Goal: Task Accomplishment & Management: Manage account settings

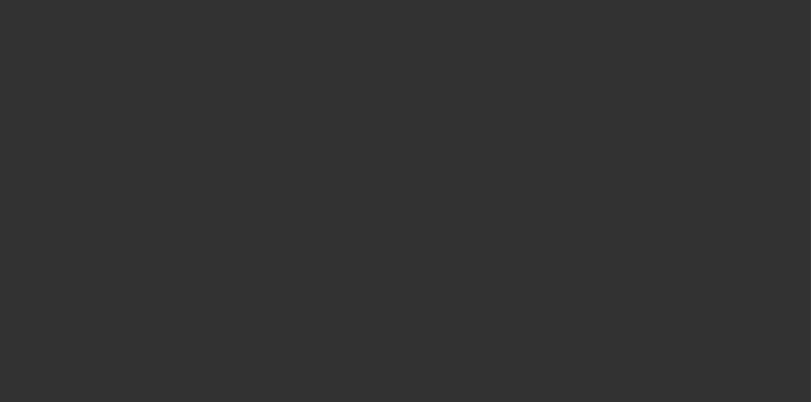
select select "3"
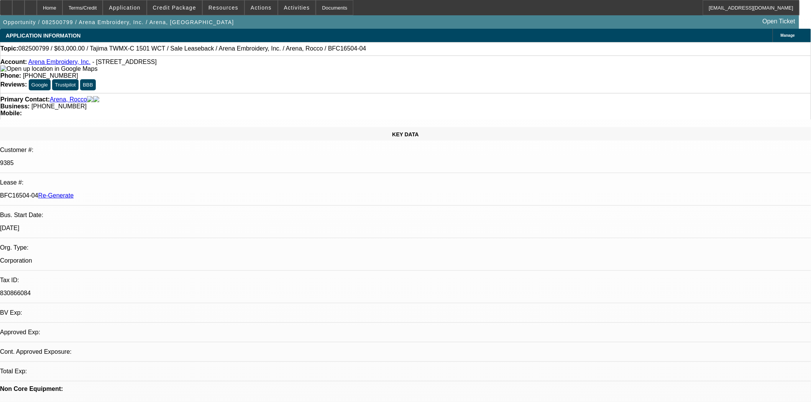
select select "0"
select select "2"
select select "0.1"
select select "1"
select select "2"
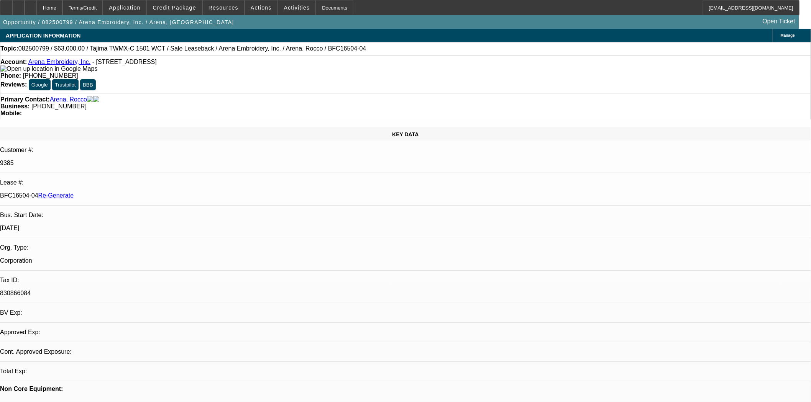
select select "4"
click at [321, 12] on div "Documents" at bounding box center [335, 7] width 38 height 15
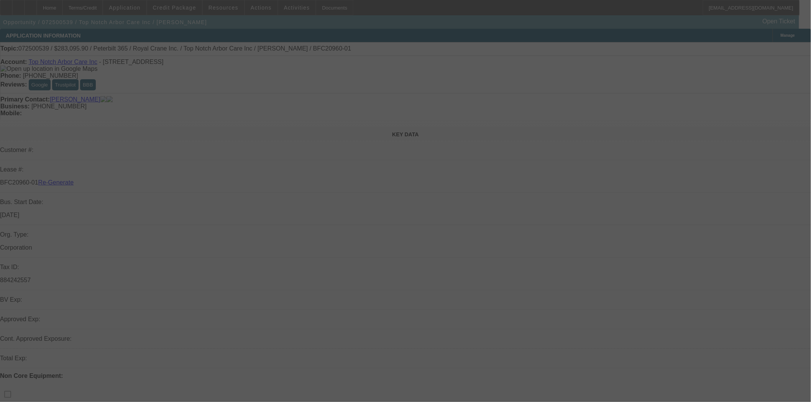
select select "3"
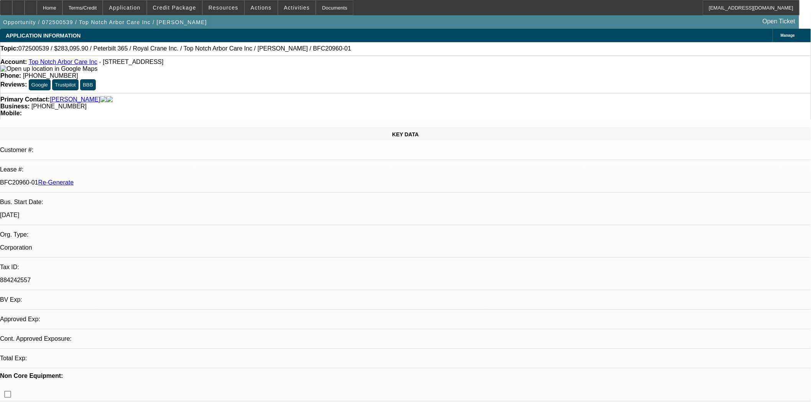
select select "0"
select select "2"
select select "0"
select select "6"
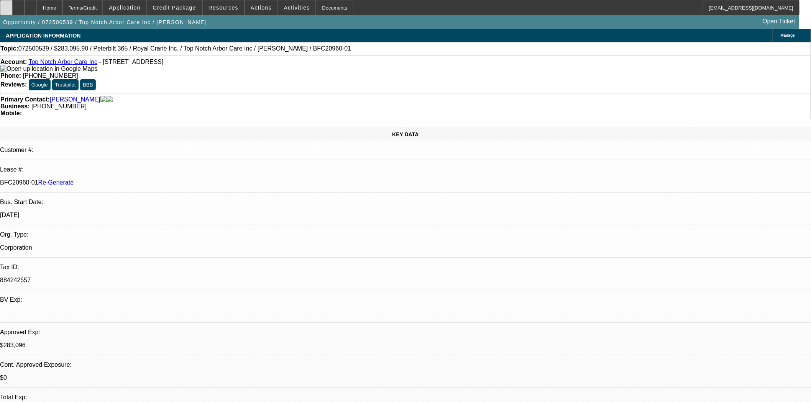
click at [9, 7] on div at bounding box center [6, 7] width 12 height 15
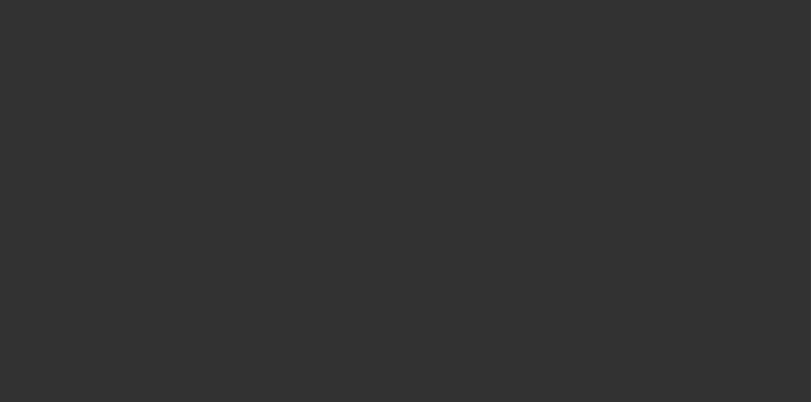
select select "4"
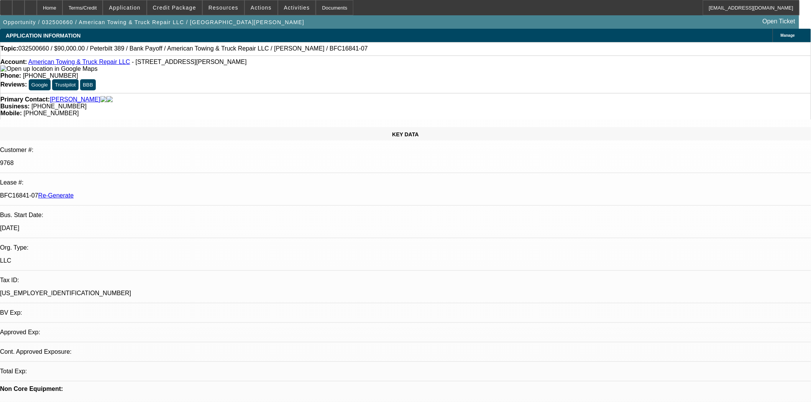
select select "0"
select select "2"
select select "0"
select select "6"
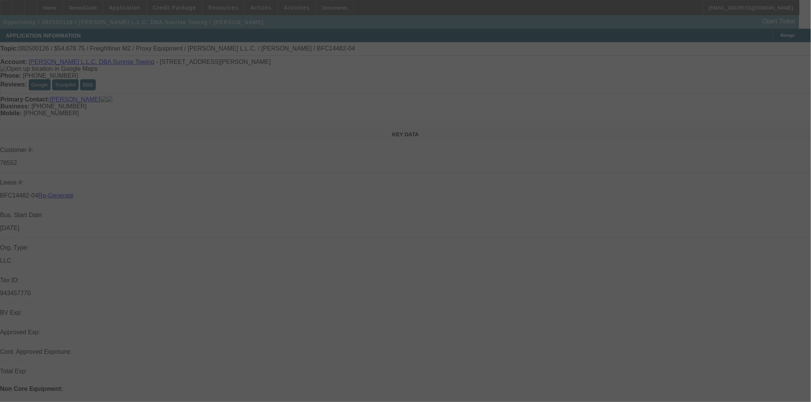
select select "4"
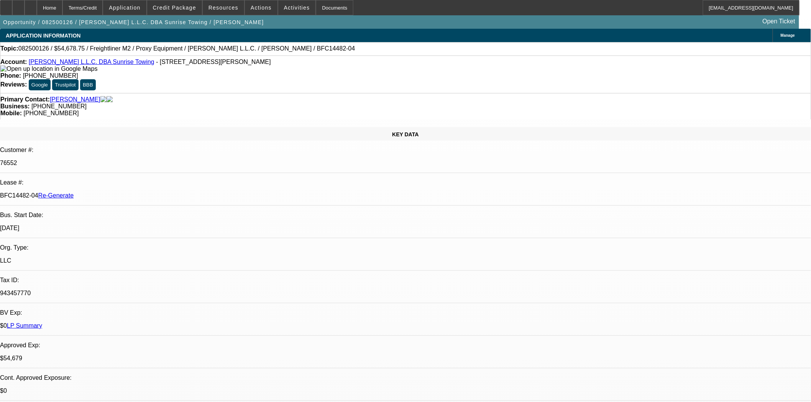
select select "0"
select select "3"
select select "0"
select select "6"
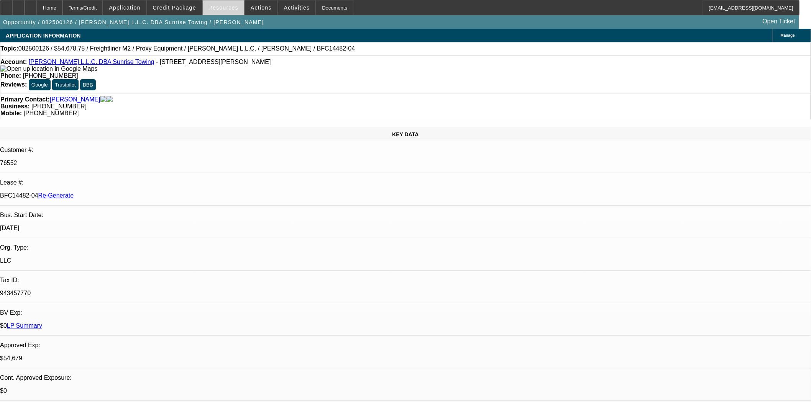
click at [236, 7] on span at bounding box center [223, 7] width 41 height 18
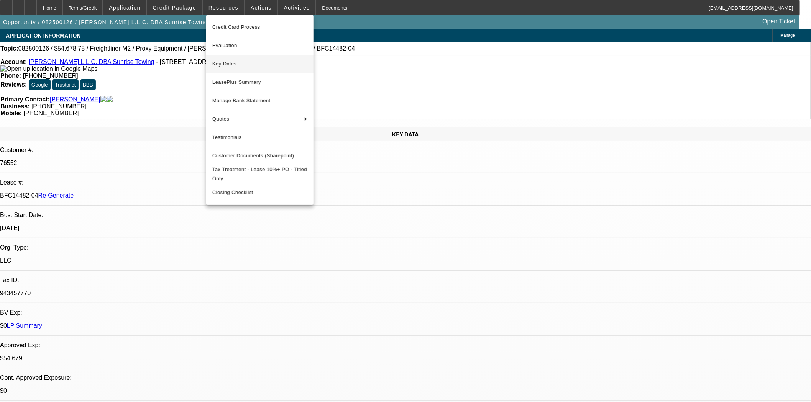
click at [227, 64] on span "Key Dates" at bounding box center [259, 63] width 95 height 9
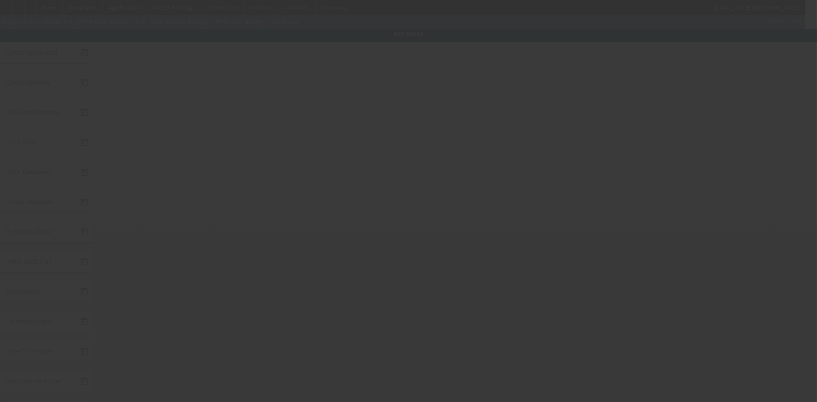
type input "8/6/2025"
type input "9/2/2025"
type input "9/8/2025"
type input "9/2/2025"
type input "9/8/2025"
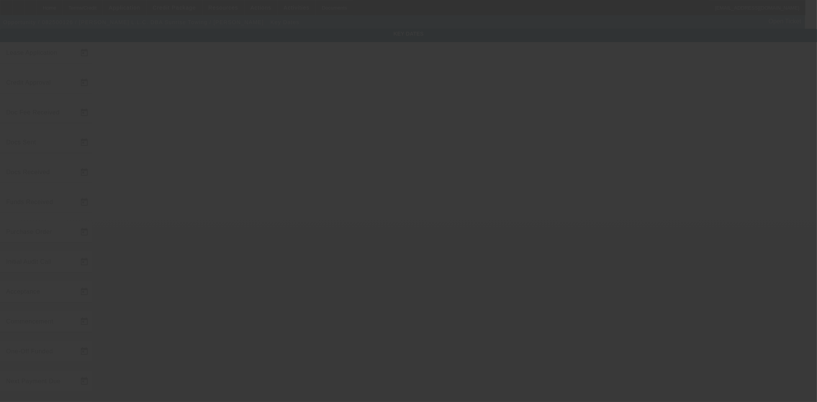
type input "9/8/2025"
type input "10/1/2025"
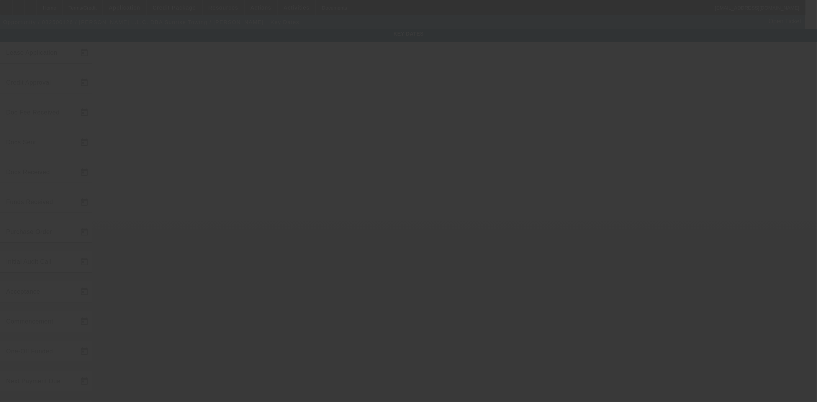
type input "11/1/2025"
type input "9/10/2025"
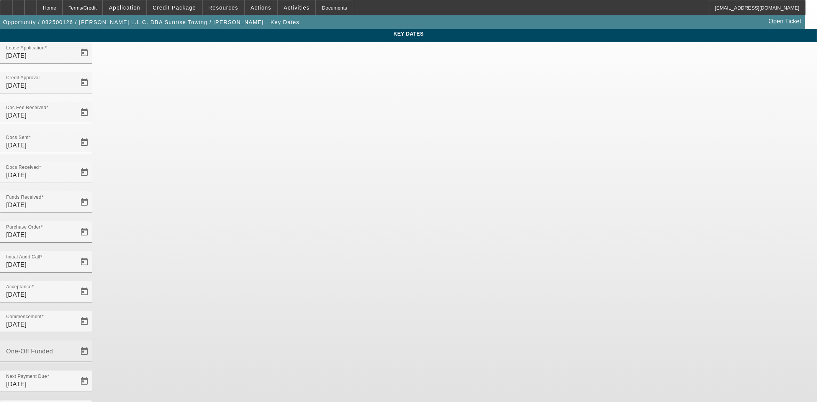
click at [53, 348] on mat-label "One-Off Funded" at bounding box center [29, 351] width 47 height 7
click at [75, 350] on input "One-Off Funded" at bounding box center [40, 354] width 69 height 9
type input "[DATE]"
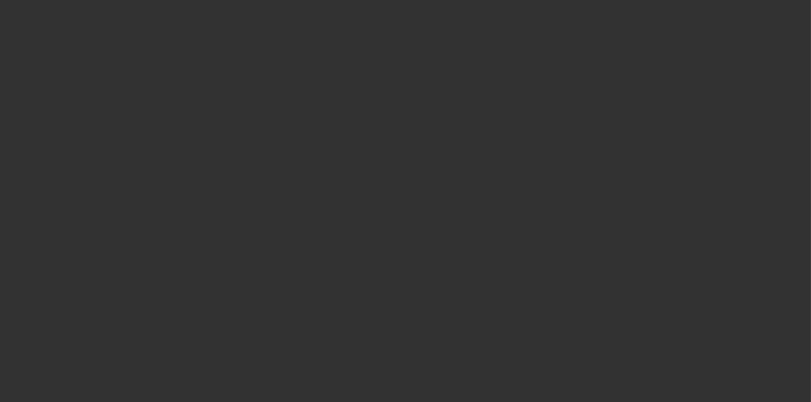
select select "4"
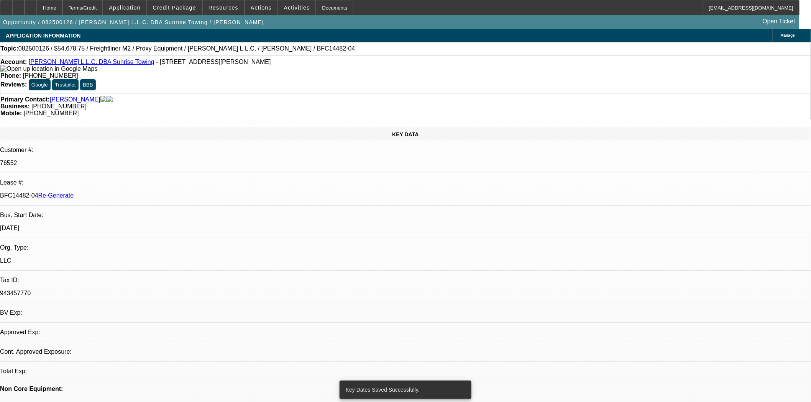
select select "0"
select select "3"
select select "0"
select select "6"
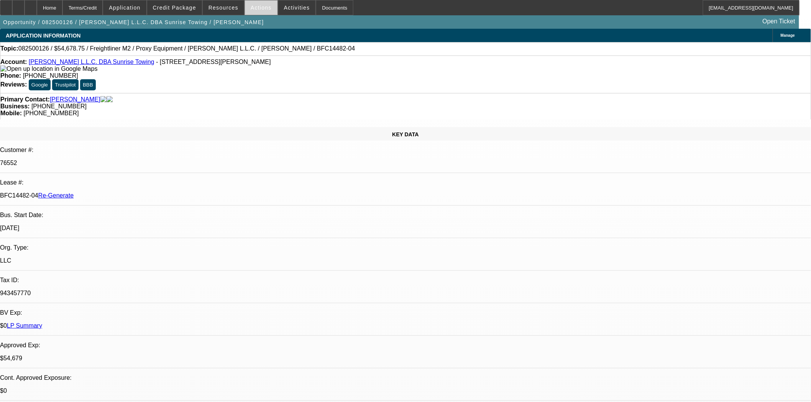
click at [254, 8] on span "Actions" at bounding box center [261, 8] width 21 height 6
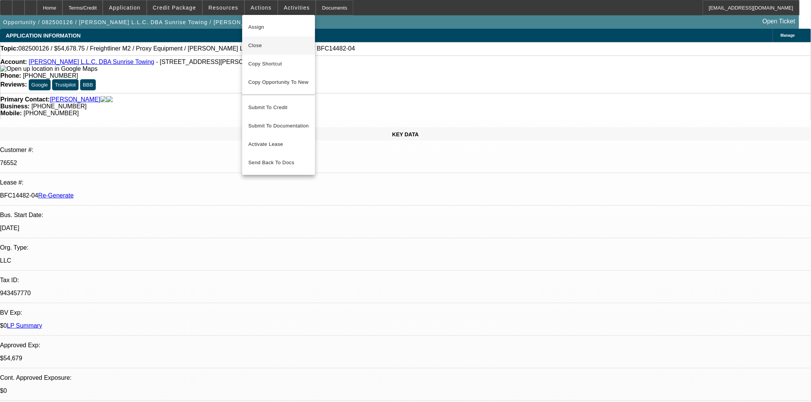
click at [261, 43] on span "Close" at bounding box center [278, 45] width 61 height 9
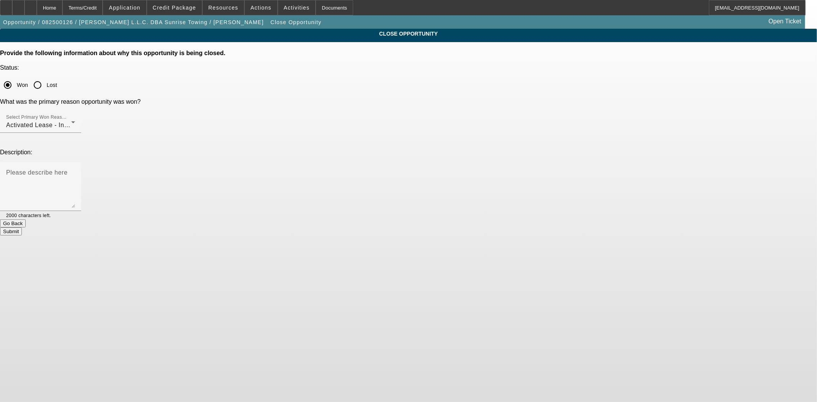
click at [22, 228] on button "Submit" at bounding box center [11, 232] width 22 height 8
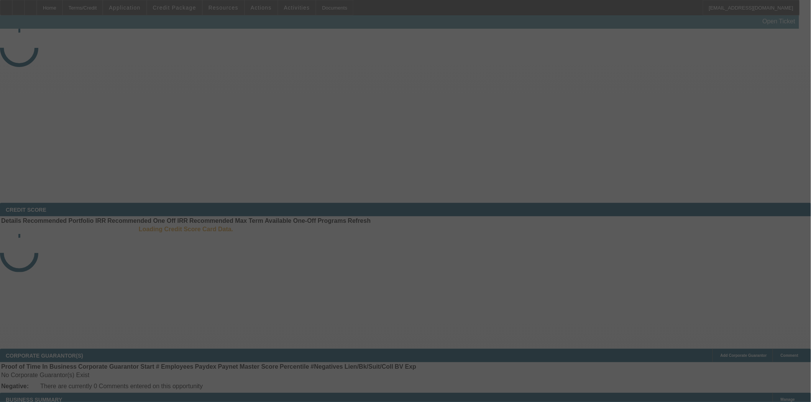
select select "4"
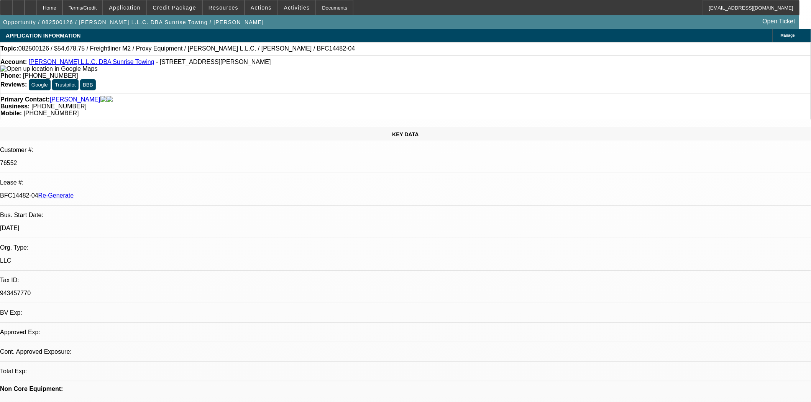
select select "0"
select select "3"
select select "0"
select select "6"
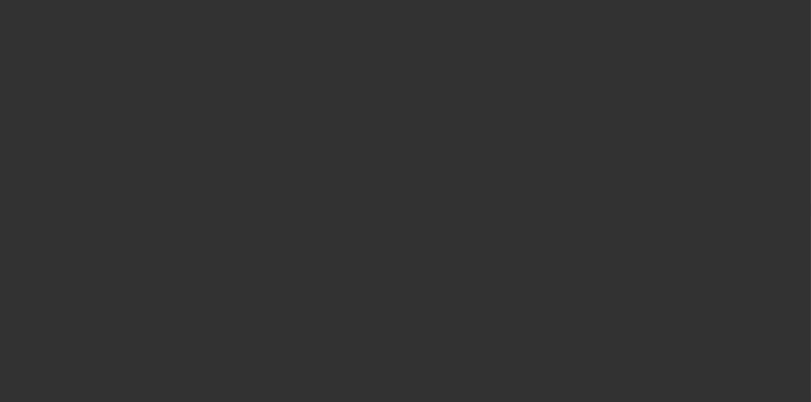
select select "3"
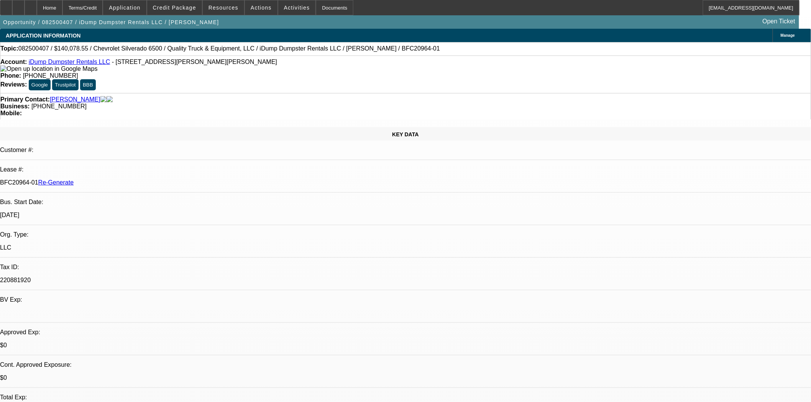
select select "0"
select select "6"
click at [255, 9] on span "Actions" at bounding box center [261, 8] width 21 height 6
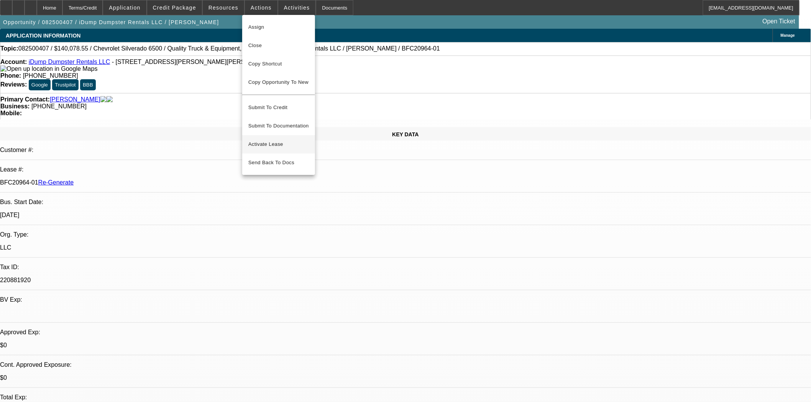
click at [277, 135] on button "Activate Lease" at bounding box center [278, 144] width 73 height 18
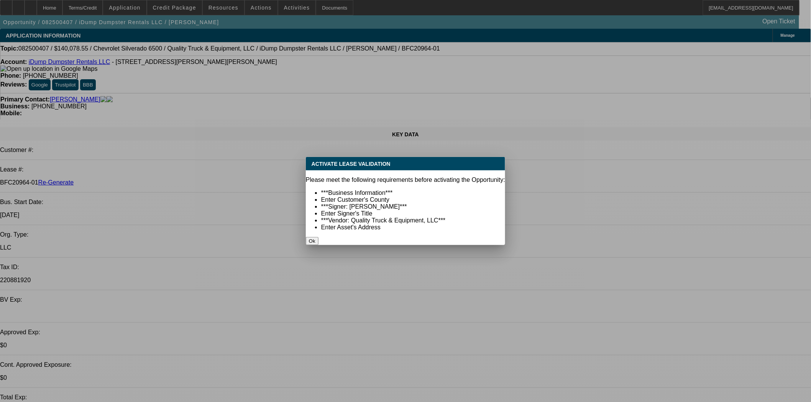
click at [318, 237] on button "Ok" at bounding box center [312, 241] width 13 height 8
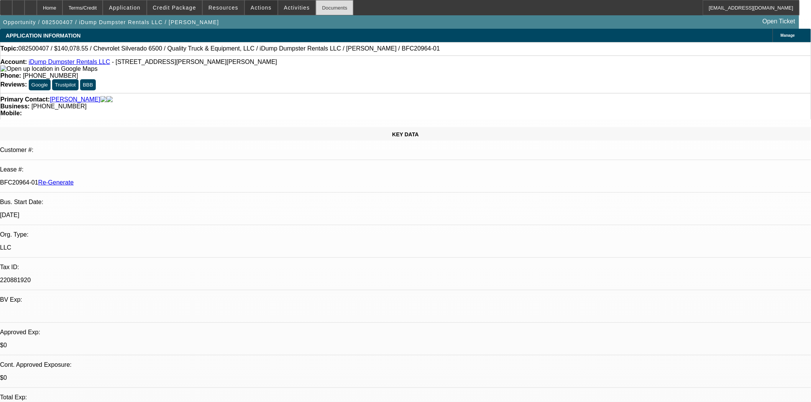
click at [320, 13] on div "Documents" at bounding box center [335, 7] width 38 height 15
click at [263, 7] on span "Actions" at bounding box center [261, 8] width 21 height 6
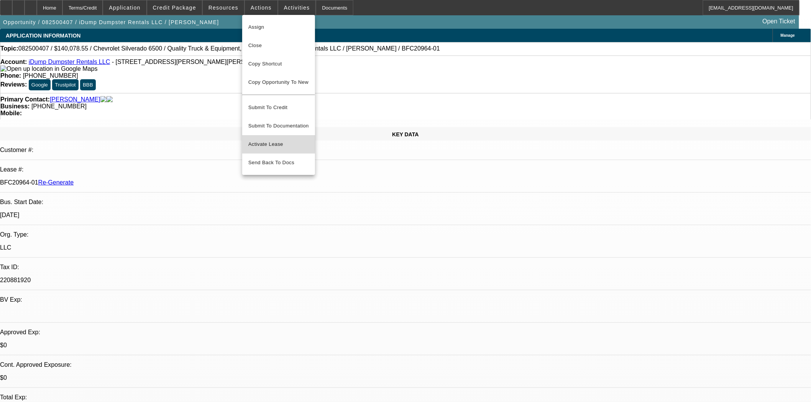
click at [271, 140] on span "Activate Lease" at bounding box center [278, 144] width 61 height 9
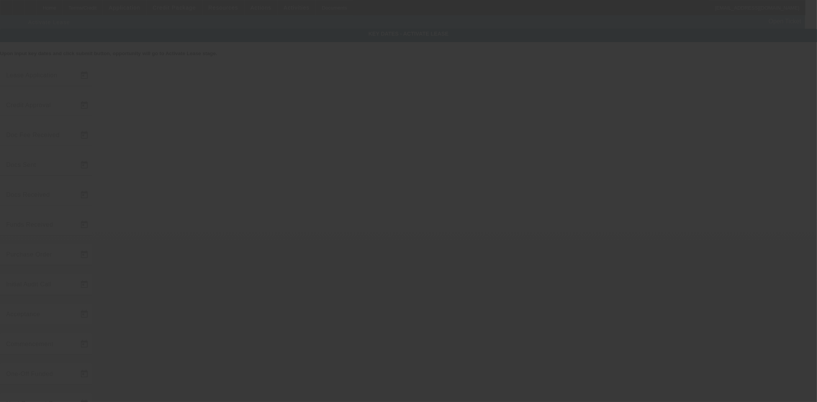
type input "8/14/2025"
type input "8/18/2025"
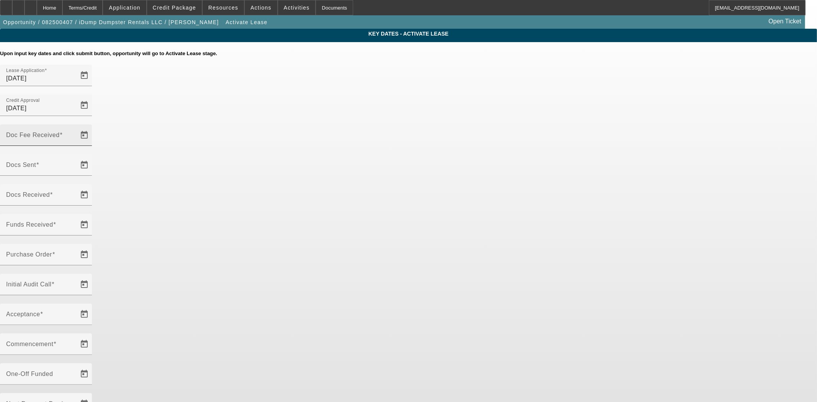
click at [60, 132] on mat-label "Doc Fee Received" at bounding box center [33, 135] width 54 height 7
click at [75, 134] on input "Doc Fee Received" at bounding box center [40, 138] width 69 height 9
type input "9/11/2025"
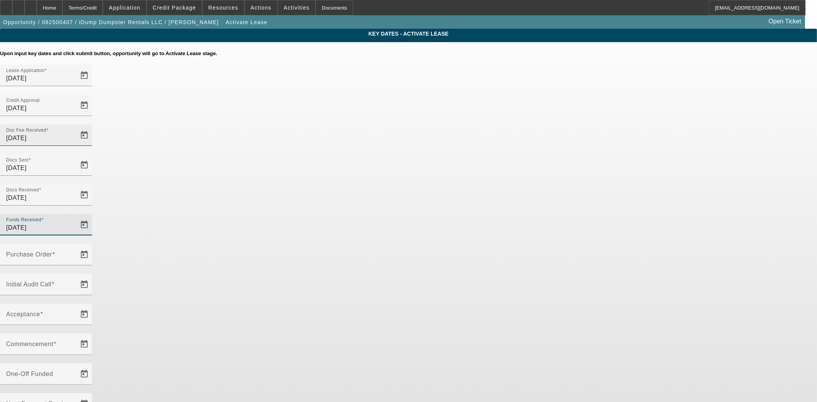
type input "9/11/2025"
type input "[DATE]"
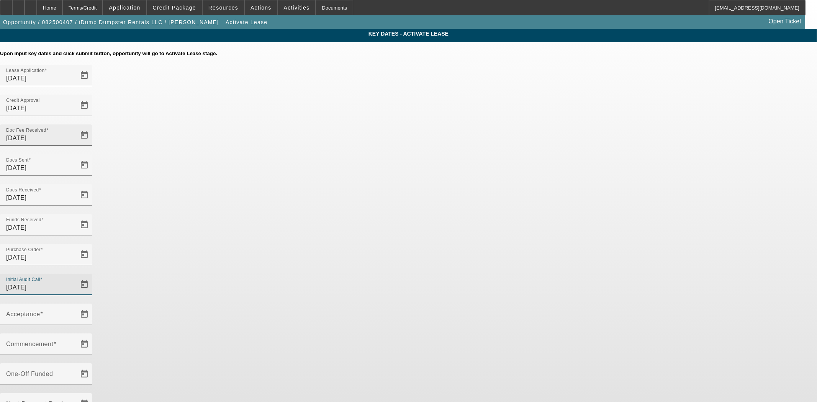
type input "9/11/2025"
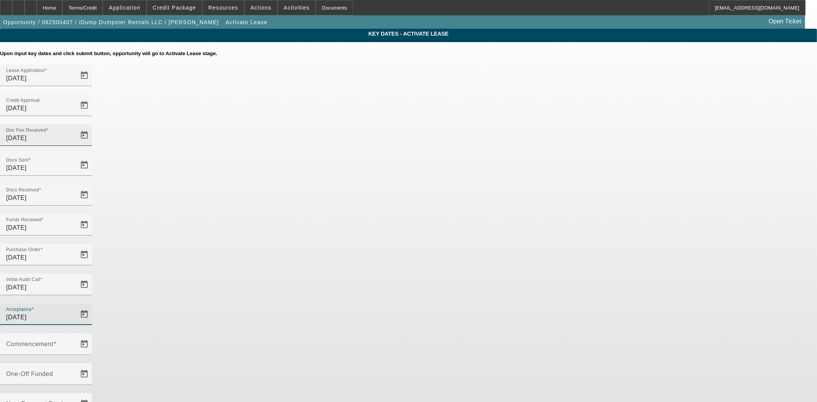
type input "9/11/2025"
type input "10/1/2025"
type input "11/1/2025"
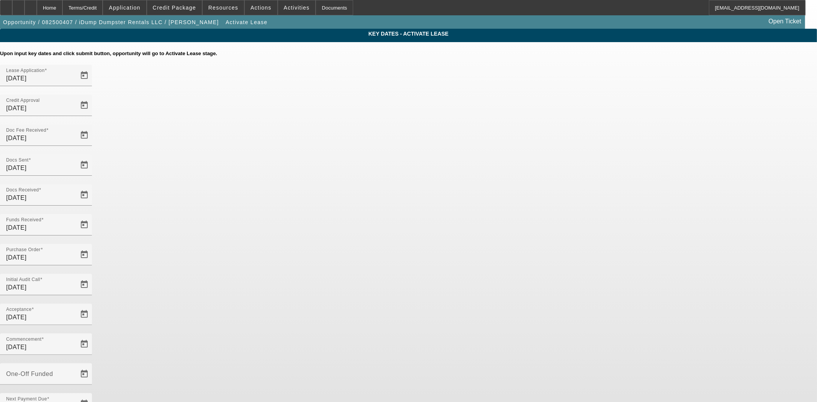
type input "9/11/2025"
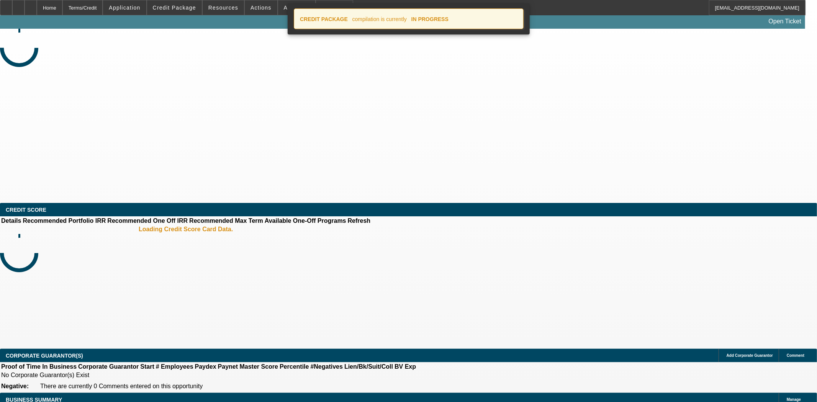
select select "4"
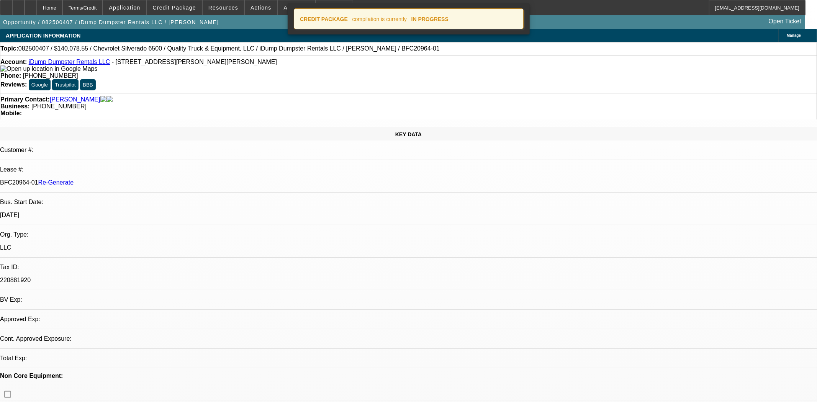
select select "0"
select select "6"
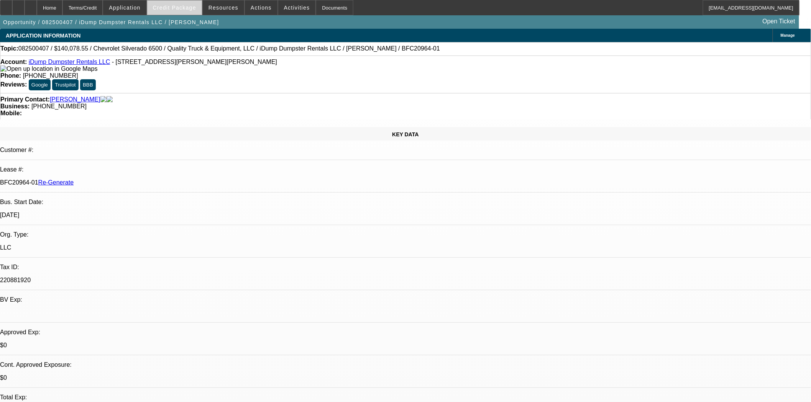
click at [171, 5] on span "Credit Package" at bounding box center [174, 8] width 43 height 6
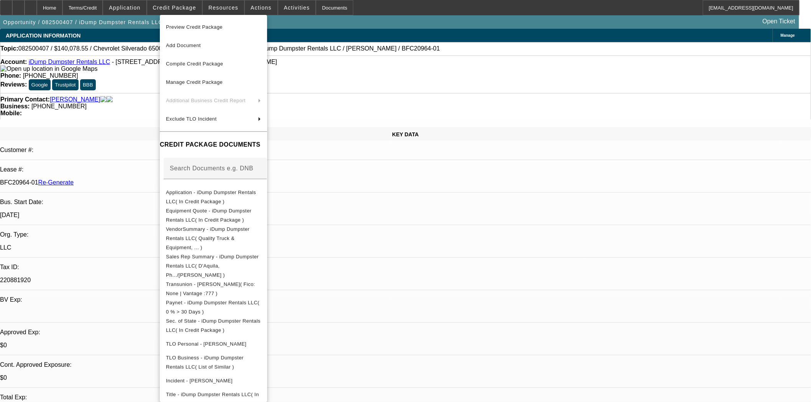
click at [196, 28] on span "Preview Credit Package" at bounding box center [194, 27] width 57 height 6
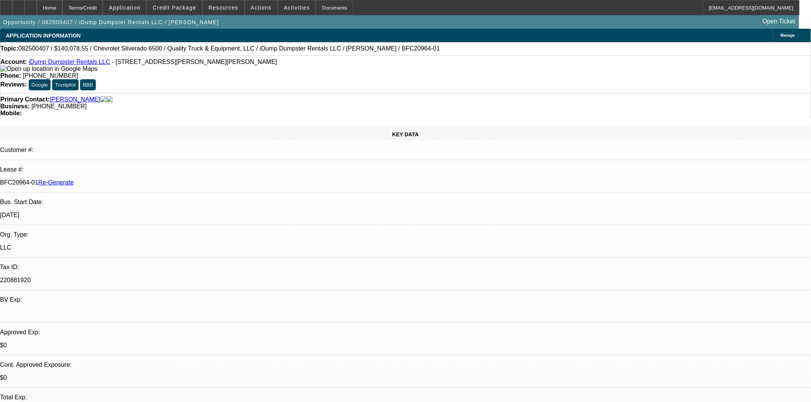
click at [315, 93] on div "Primary Contact: Aaron, Timothy Business: (706) 333-8562 Mobile:" at bounding box center [405, 106] width 811 height 26
click at [324, 6] on div "Documents" at bounding box center [335, 7] width 38 height 15
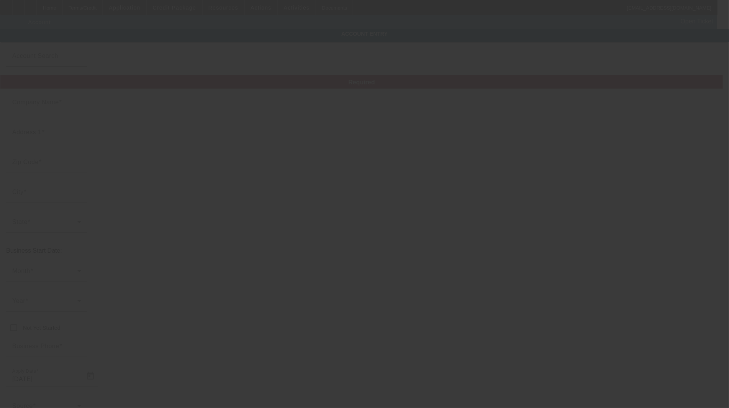
type input "iDump Dumpster Rentals LLC"
type input "[STREET_ADDRESS][PERSON_NAME]"
type input "30241"
type input "Lagrange"
type input "[PHONE_NUMBER]"
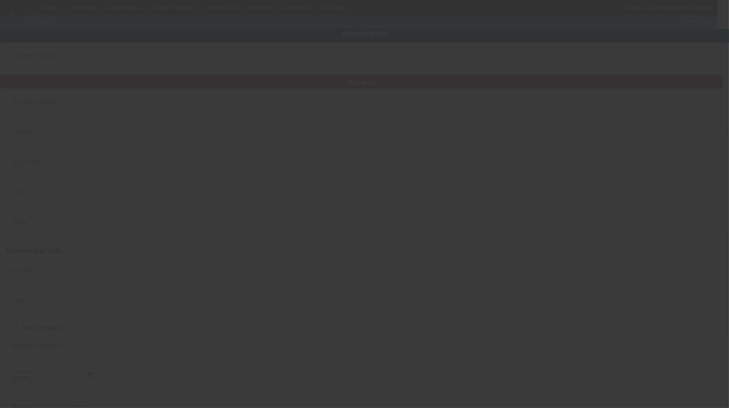
type input "[EMAIL_ADDRESS][DOMAIN_NAME]"
type input "220881920"
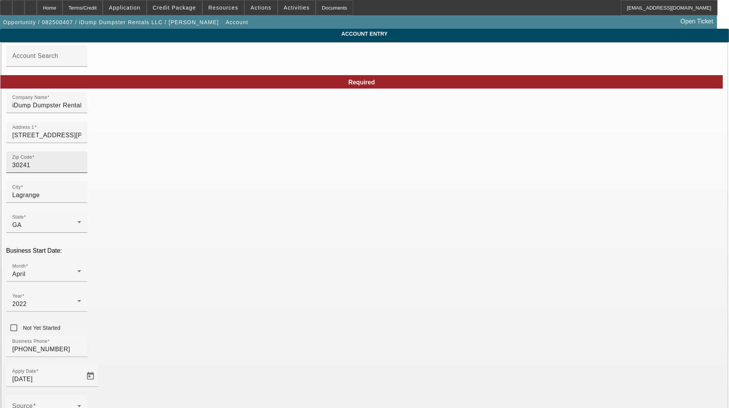
type input "[DATE]"
click at [81, 168] on input "30241" at bounding box center [46, 165] width 69 height 9
type input "3024"
type input "30241"
type input "Lagrange"
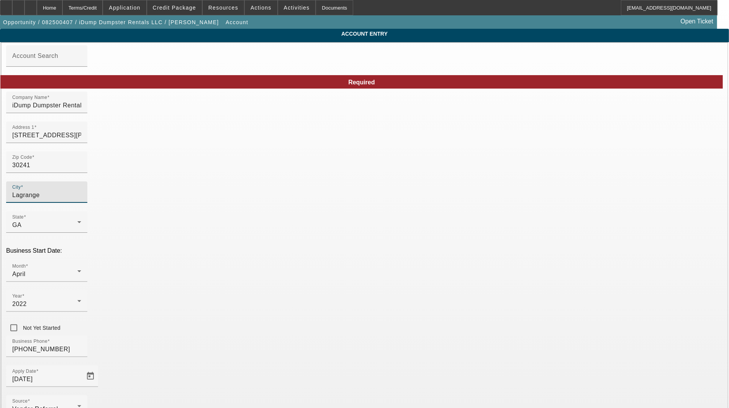
type input "[PERSON_NAME]"
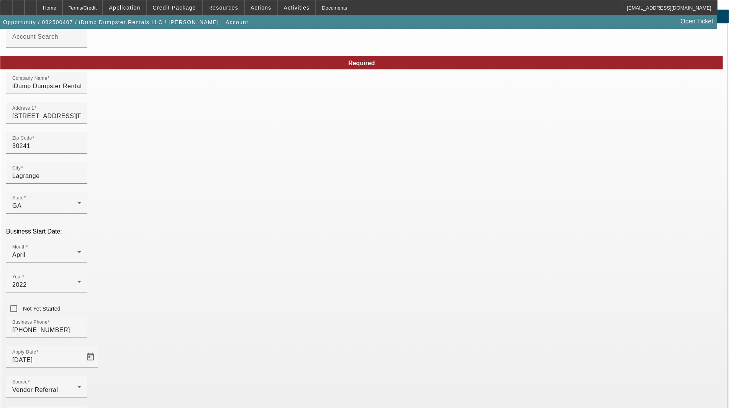
scroll to position [37, 0]
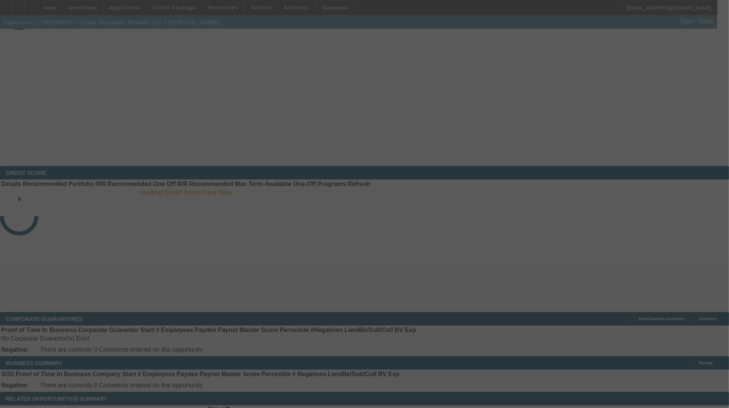
select select "3"
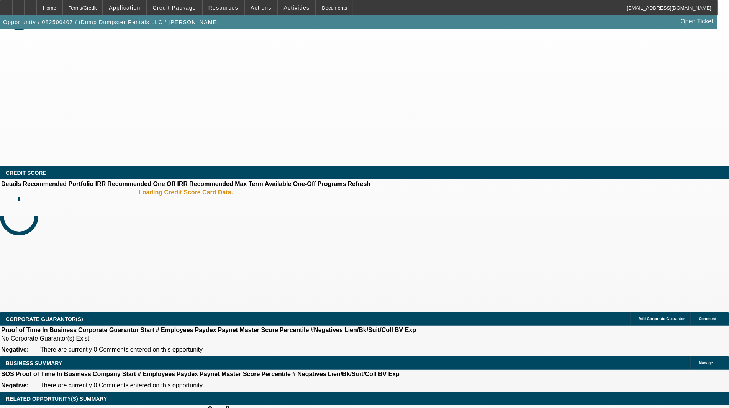
select select "0"
select select "6"
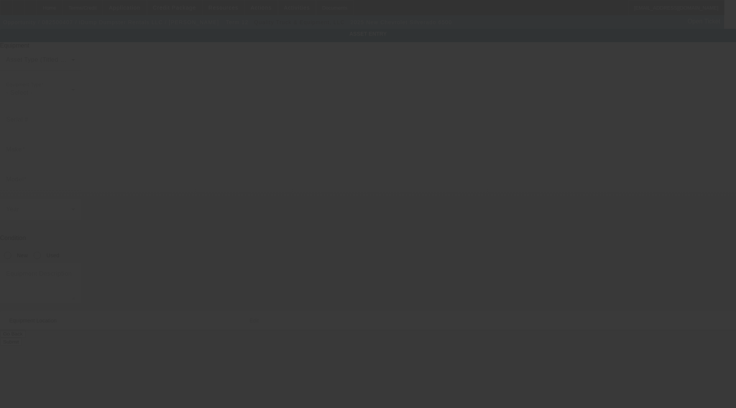
type input "[US_VEHICLE_IDENTIFICATION_NUMBER]"
type input "Chevrolet"
type input "Silverado 6500"
radio input "true"
type textarea "New Chevy with Hooklift"
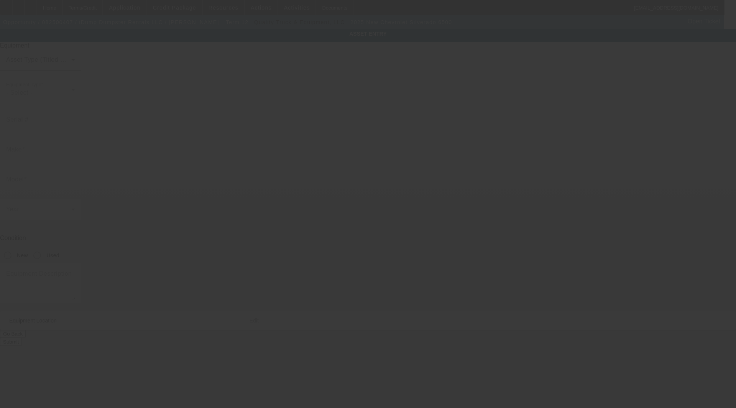
type input "[STREET_ADDRESS][PERSON_NAME]"
type input "LaGrange"
type input "30241"
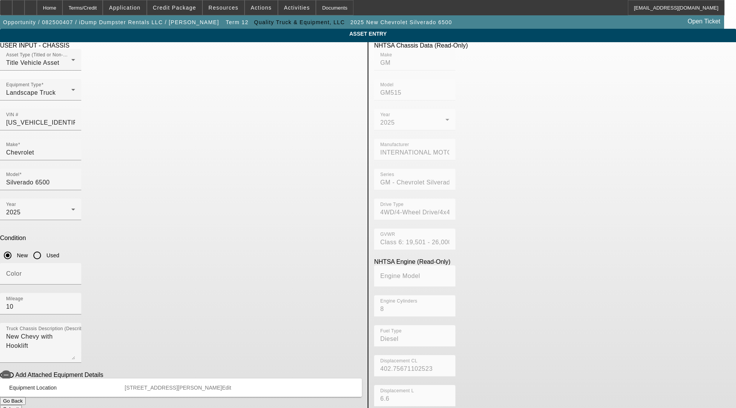
drag, startPoint x: 313, startPoint y: 281, endPoint x: 309, endPoint y: 289, distance: 8.9
click at [231, 384] on span "Edit" at bounding box center [226, 387] width 9 height 6
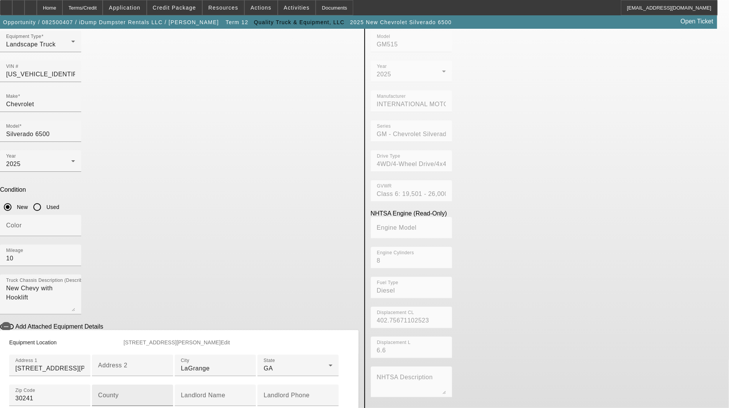
scroll to position [128, 0]
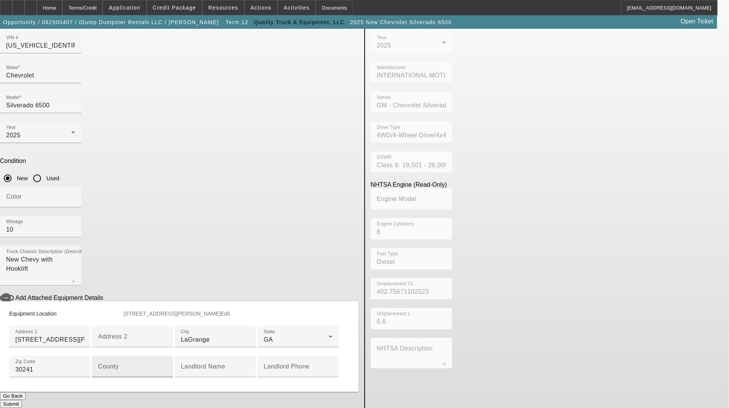
click at [167, 356] on div "County" at bounding box center [132, 366] width 69 height 21
type input "Troupe"
click at [22, 400] on button "Submit" at bounding box center [11, 404] width 22 height 8
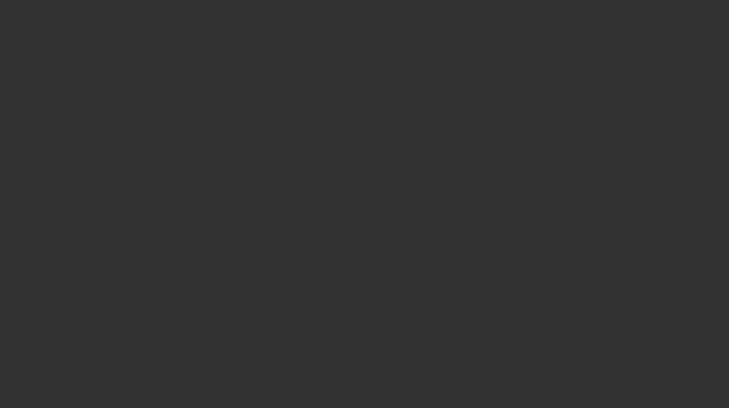
select select "3"
select select "0"
select select "6"
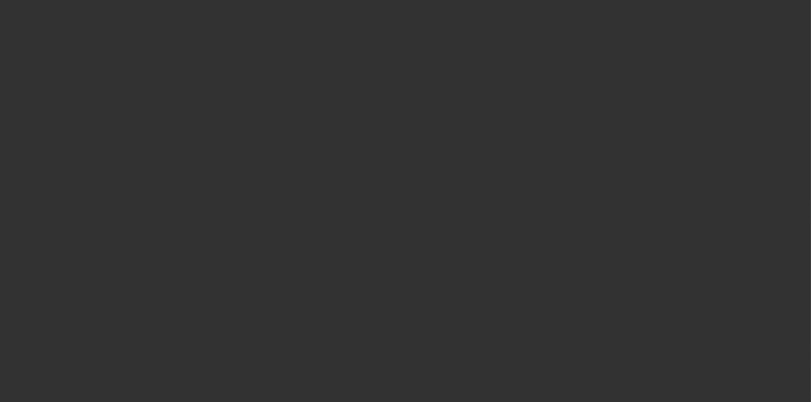
select select "3"
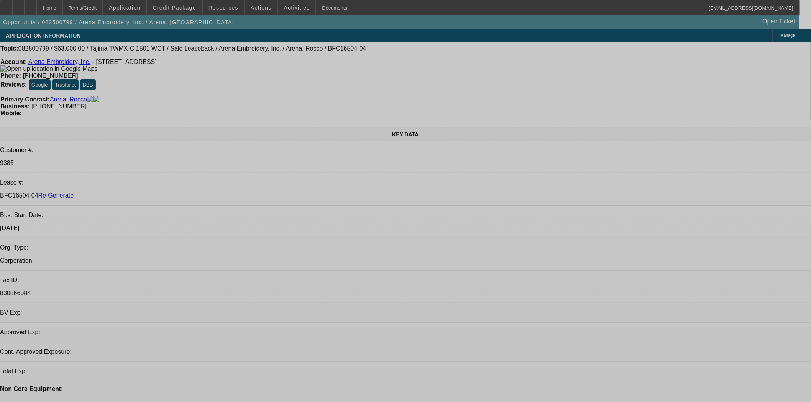
select select "0"
select select "2"
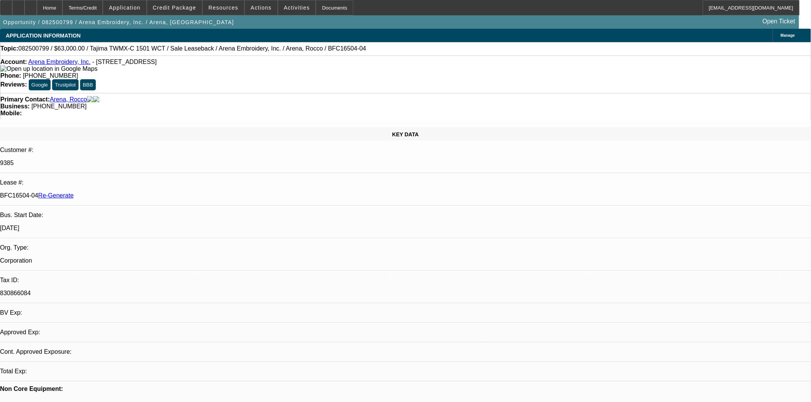
select select "2"
select select "0.1"
select select "4"
click at [320, 10] on div "Documents" at bounding box center [335, 7] width 38 height 15
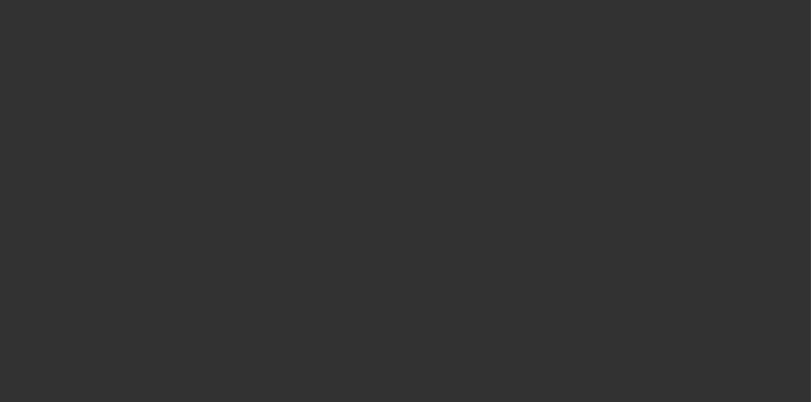
select select "3"
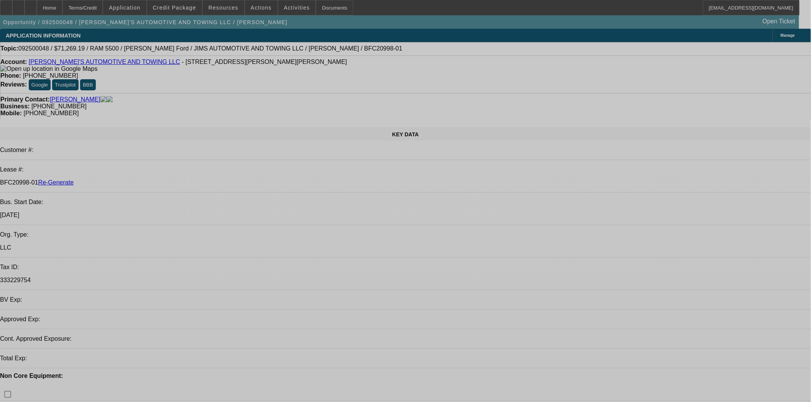
select select "0"
select select "3"
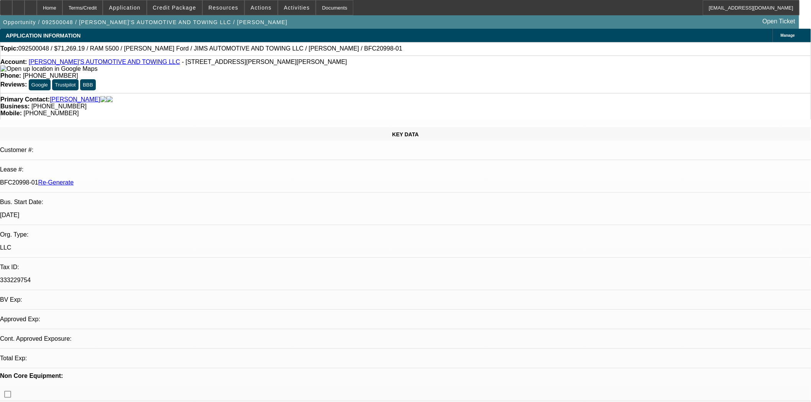
select select "0.1"
select select "4"
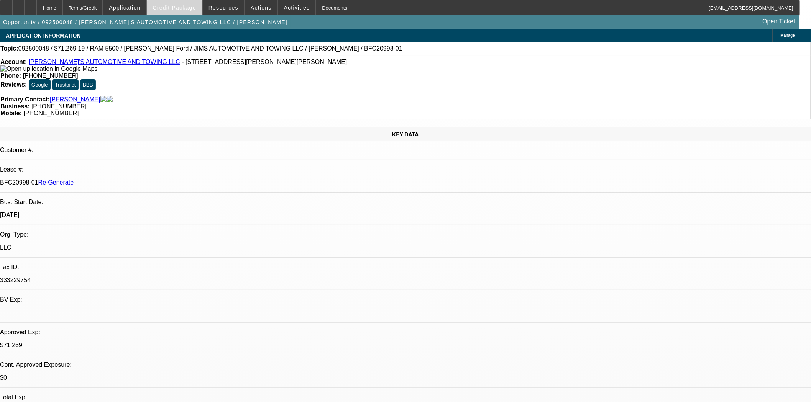
click at [171, 5] on span "Credit Package" at bounding box center [174, 8] width 43 height 6
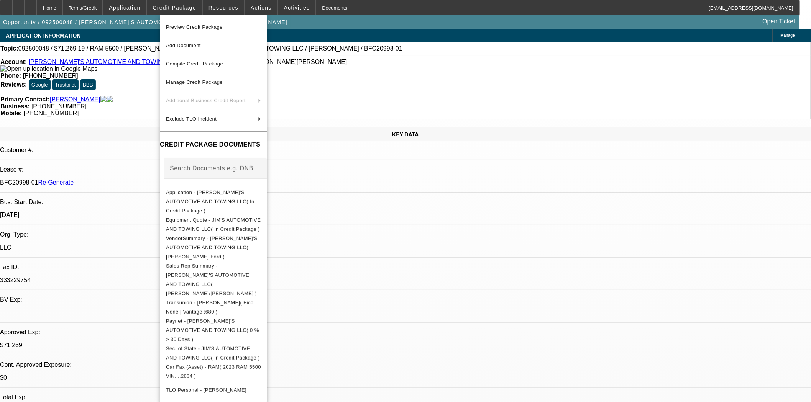
click at [184, 26] on span "Preview Credit Package" at bounding box center [194, 27] width 57 height 6
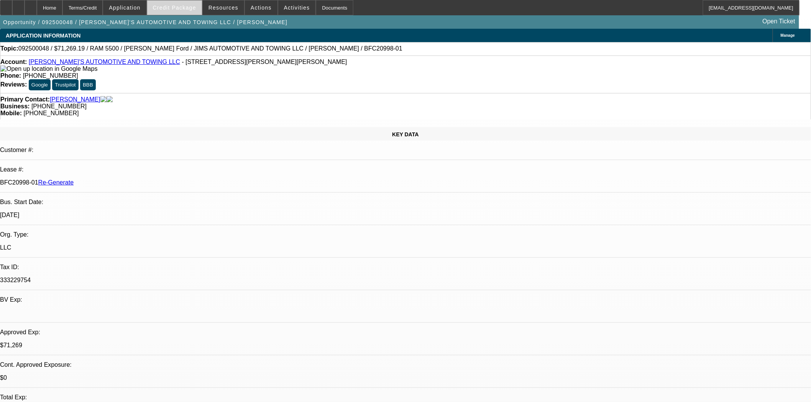
click at [176, 5] on span "Credit Package" at bounding box center [174, 8] width 43 height 6
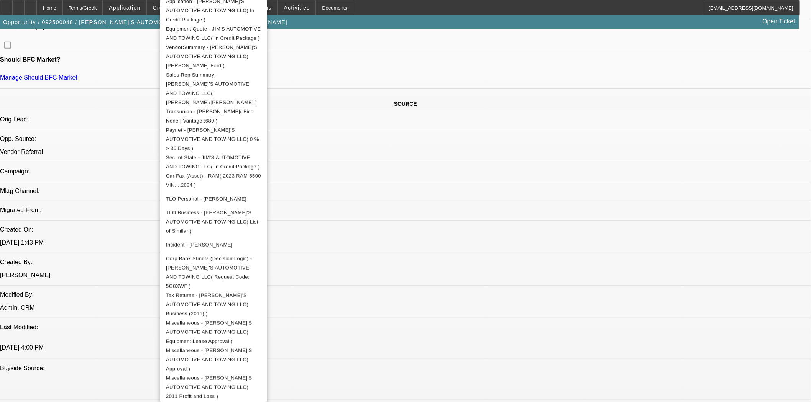
scroll to position [426, 0]
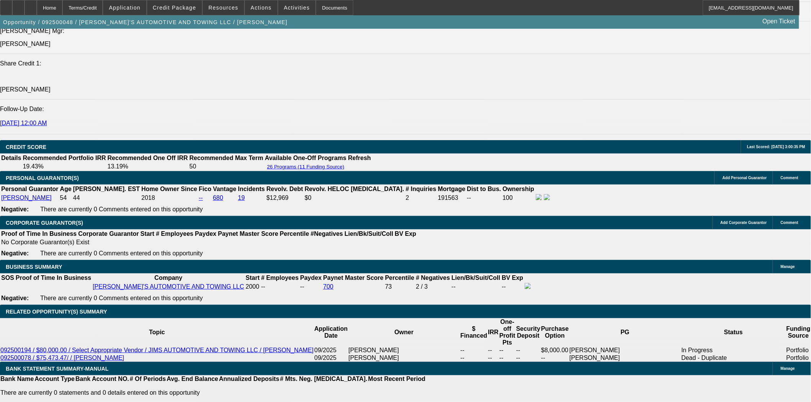
scroll to position [1022, 0]
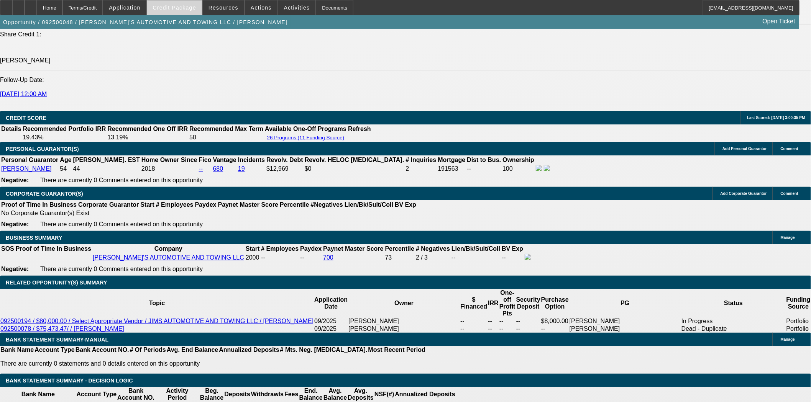
click at [177, 9] on span "Credit Package" at bounding box center [174, 8] width 43 height 6
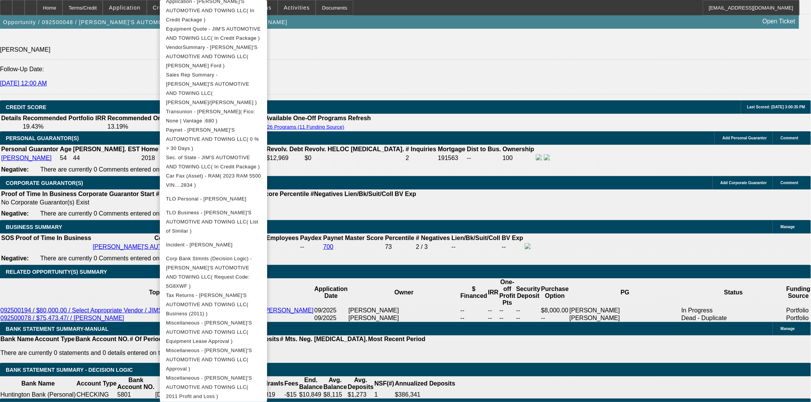
scroll to position [1064, 0]
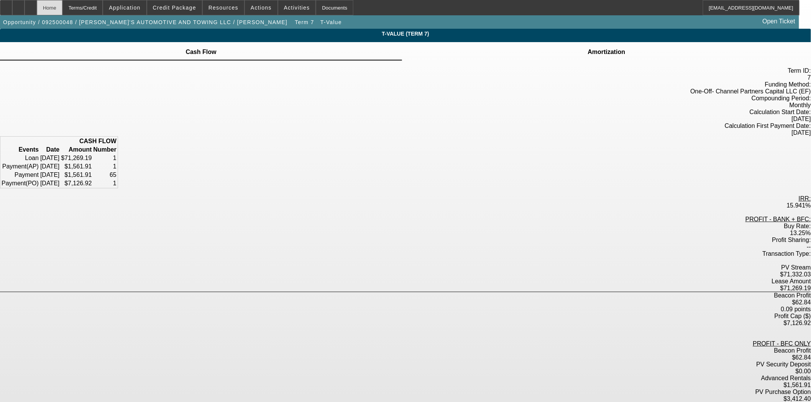
click at [62, 7] on div "Home" at bounding box center [50, 7] width 26 height 15
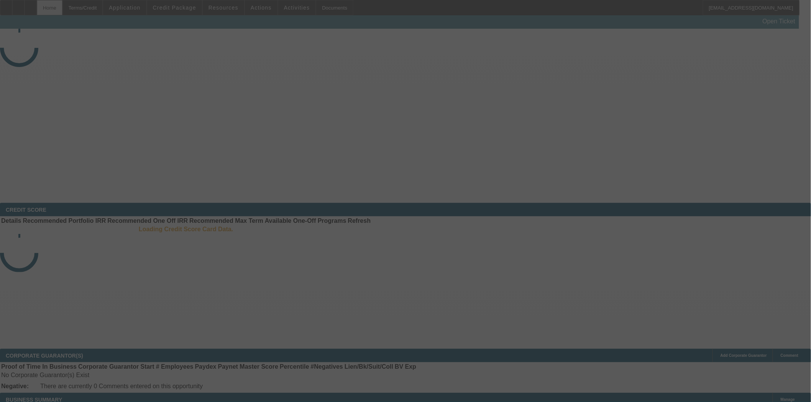
select select "3"
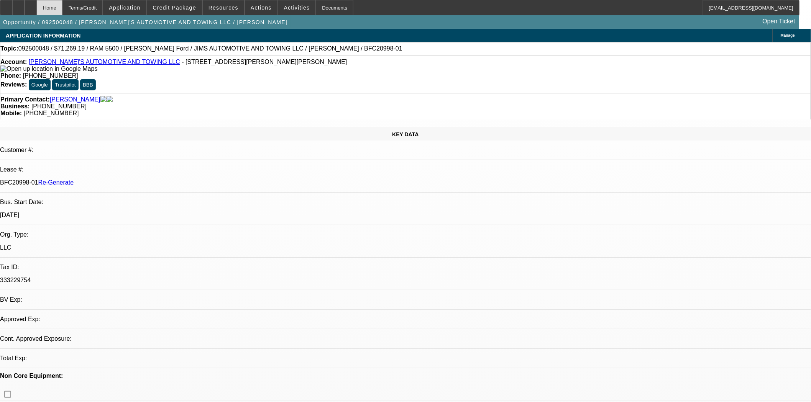
select select "0"
select select "3"
select select "0.1"
select select "4"
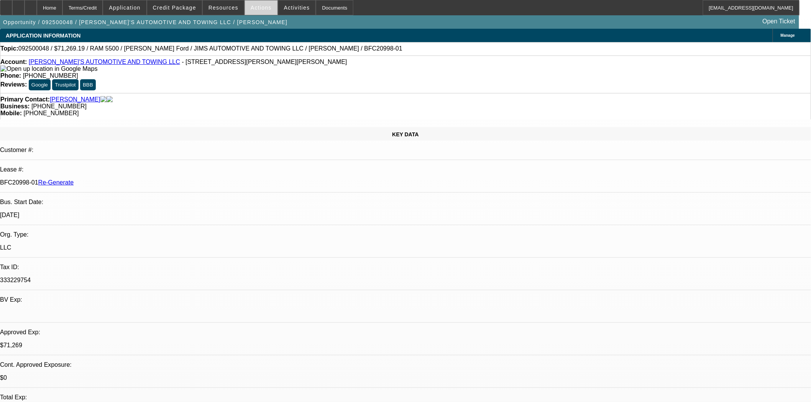
click at [250, 10] on span at bounding box center [261, 7] width 33 height 18
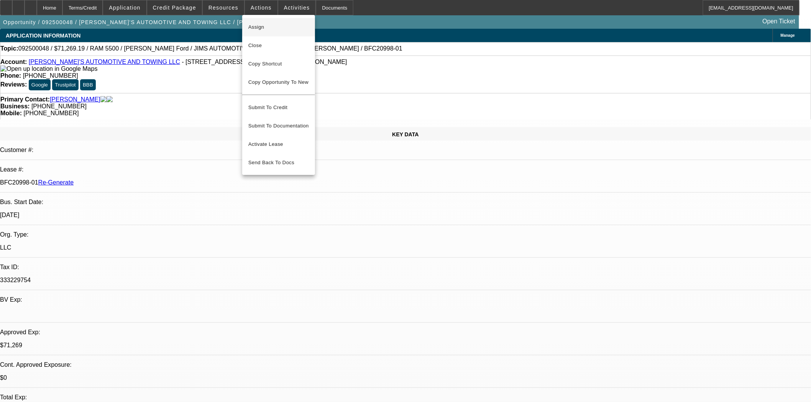
click at [254, 31] on span "Assign" at bounding box center [278, 27] width 61 height 9
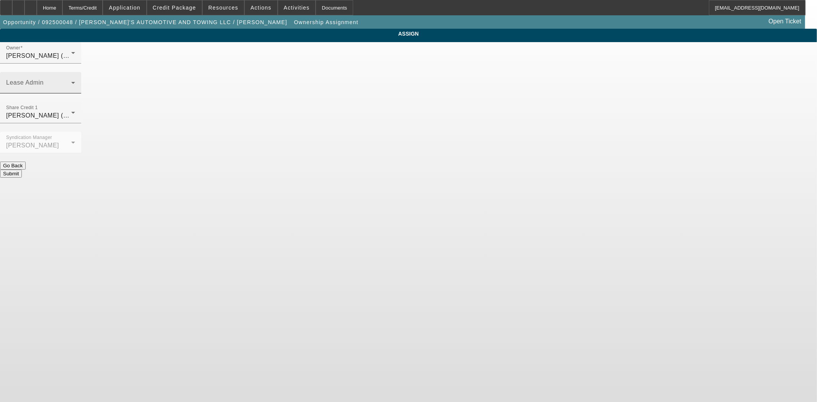
click at [71, 81] on span at bounding box center [38, 85] width 65 height 9
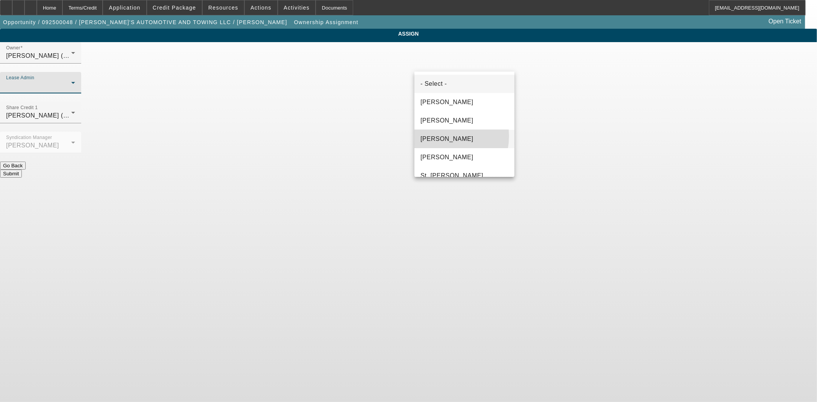
click at [439, 136] on span "Gonzalez, Amanda" at bounding box center [447, 139] width 53 height 9
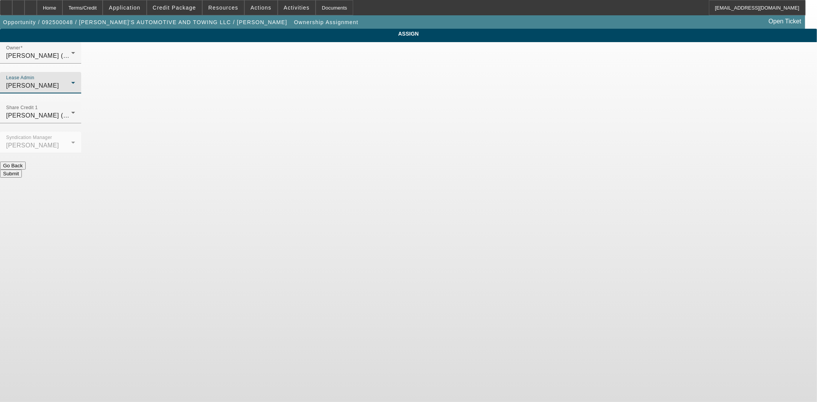
click at [22, 170] on button "Submit" at bounding box center [11, 174] width 22 height 8
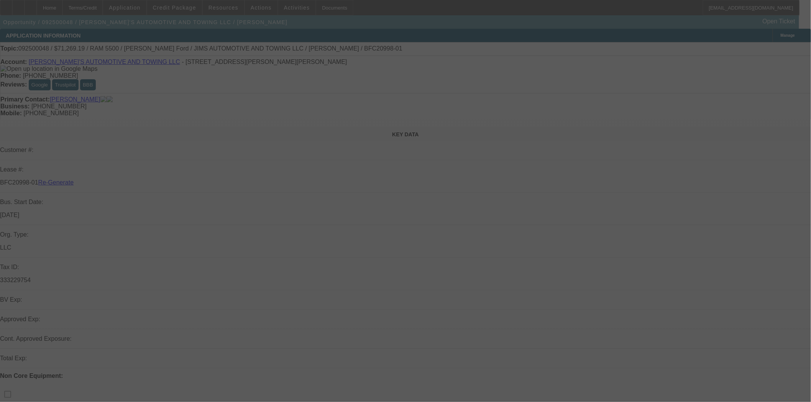
select select "3"
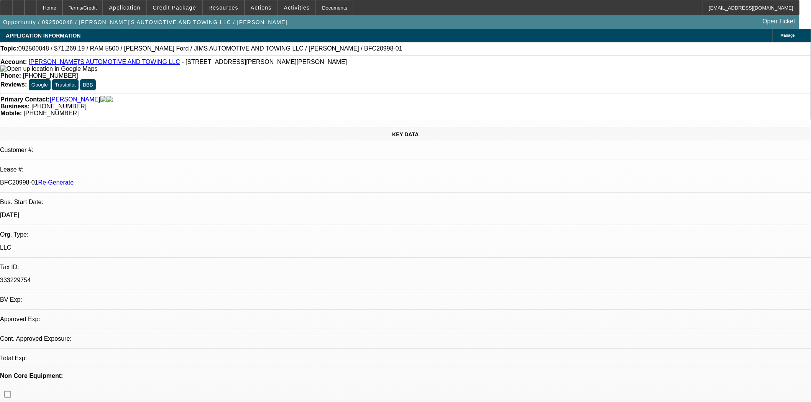
select select "0"
select select "3"
select select "0.1"
select select "4"
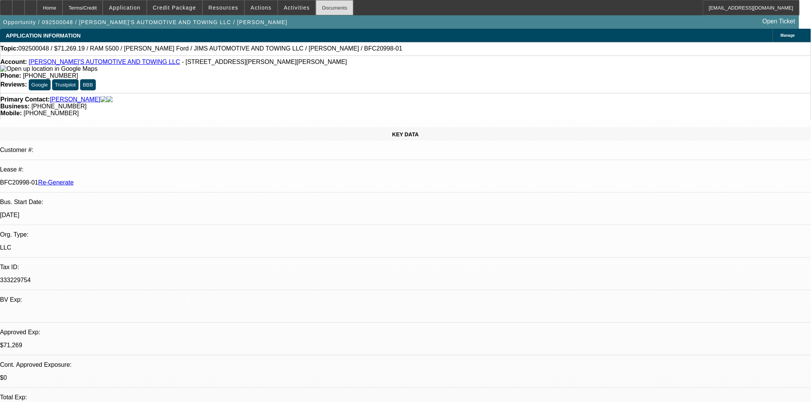
click at [324, 11] on div "Documents" at bounding box center [335, 7] width 38 height 15
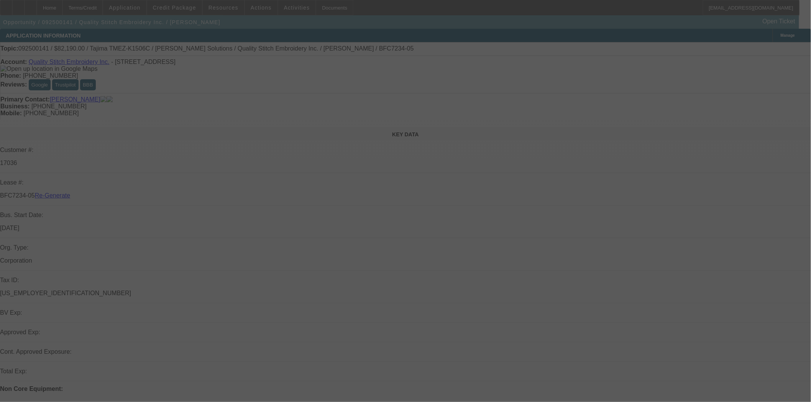
select select "3"
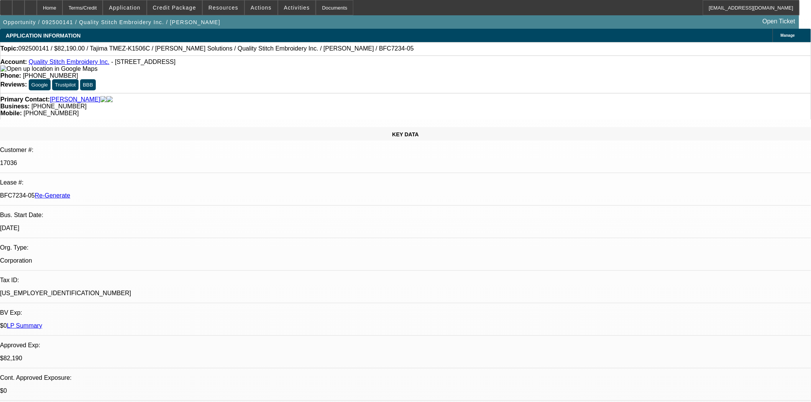
select select "0"
select select "2"
select select "0"
select select "2"
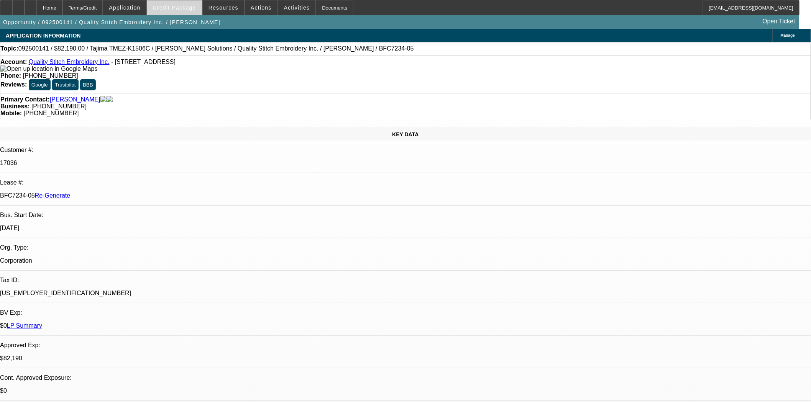
click at [177, 9] on span "Credit Package" at bounding box center [174, 8] width 43 height 6
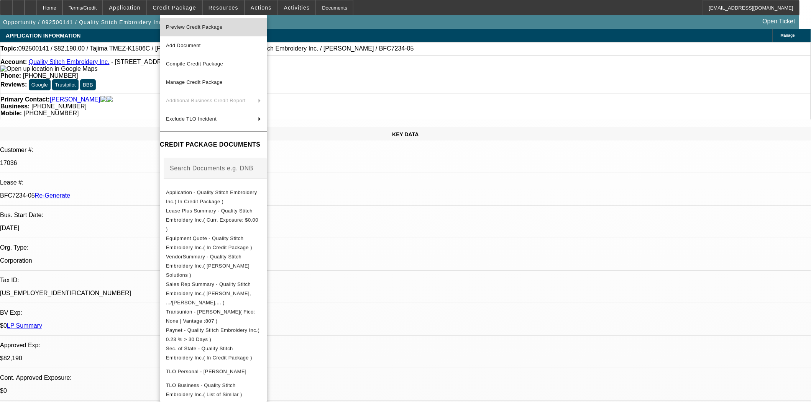
click at [183, 27] on span "Preview Credit Package" at bounding box center [194, 27] width 57 height 6
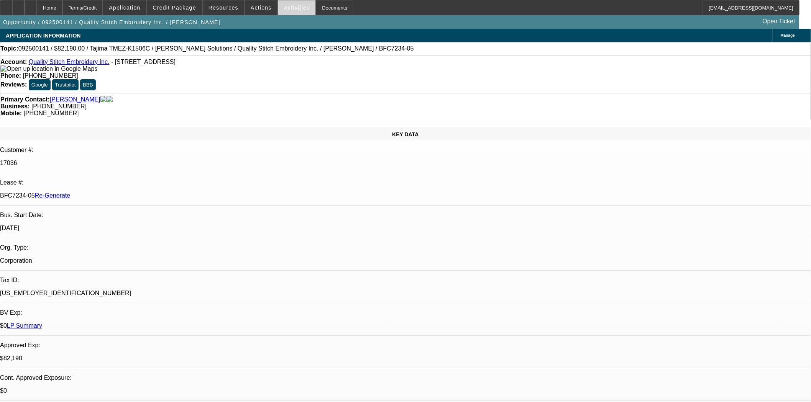
click at [290, 11] on span at bounding box center [297, 7] width 38 height 18
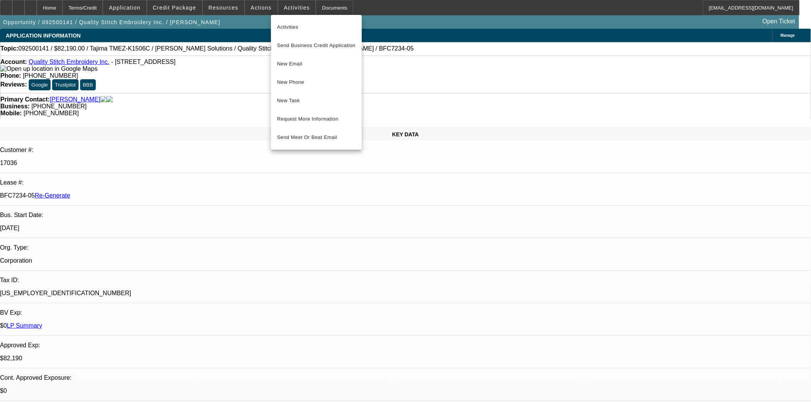
click at [292, 29] on span "Activities" at bounding box center [316, 27] width 79 height 9
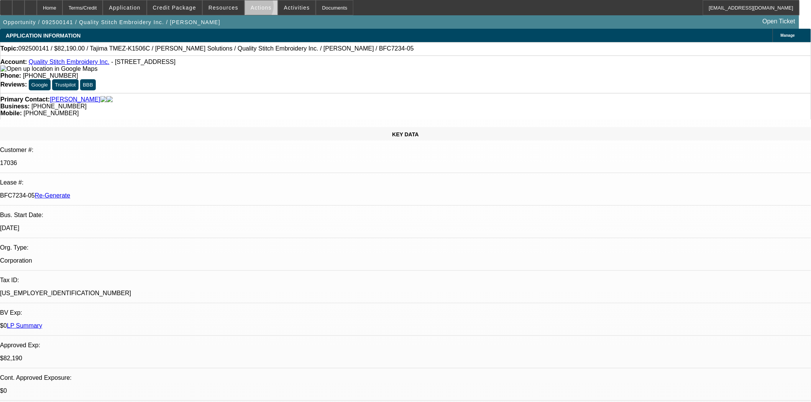
click at [251, 8] on span "Actions" at bounding box center [261, 8] width 21 height 6
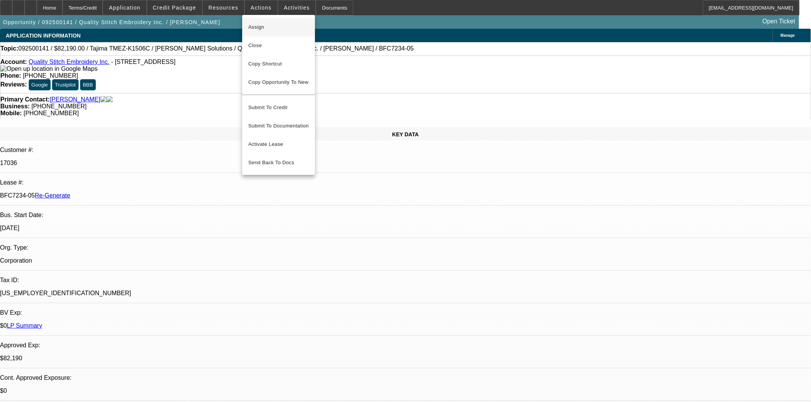
click at [266, 27] on span "Assign" at bounding box center [278, 27] width 61 height 9
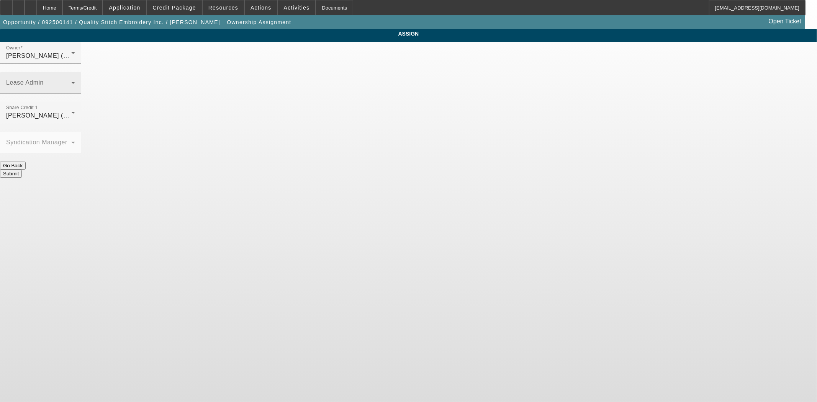
click at [75, 72] on div "Lease Admin" at bounding box center [40, 82] width 69 height 21
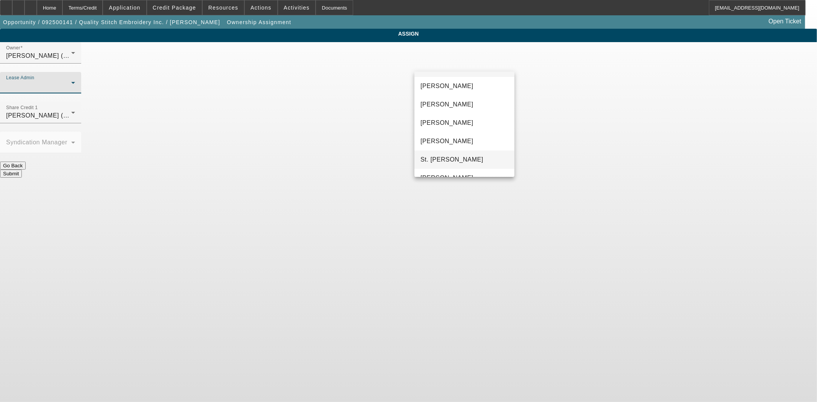
scroll to position [29, 0]
click at [447, 74] on span "Byrne, Mark" at bounding box center [447, 73] width 53 height 9
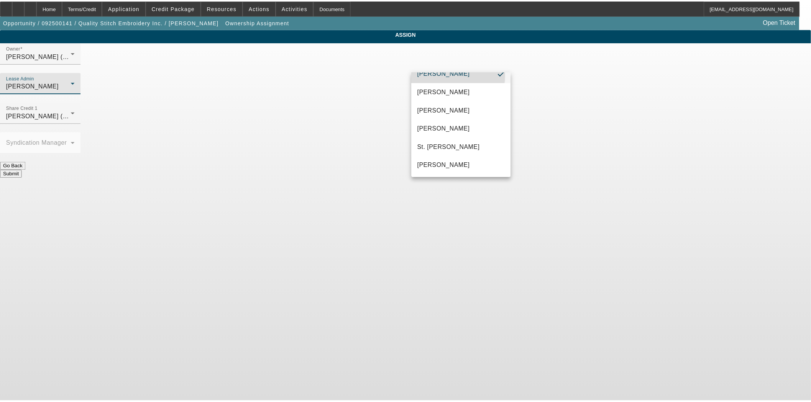
scroll to position [0, 0]
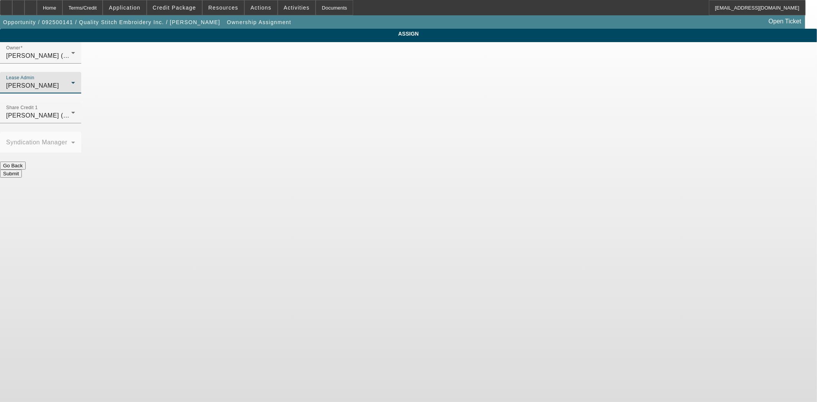
click at [22, 170] on button "Submit" at bounding box center [11, 174] width 22 height 8
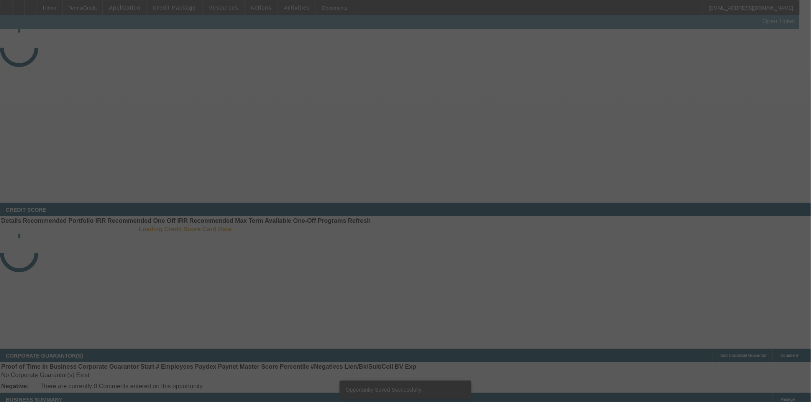
select select "3"
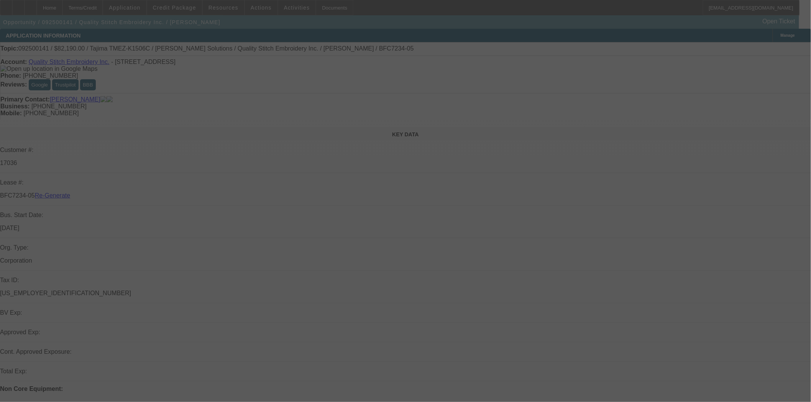
select select "0"
select select "2"
select select "0"
select select "2"
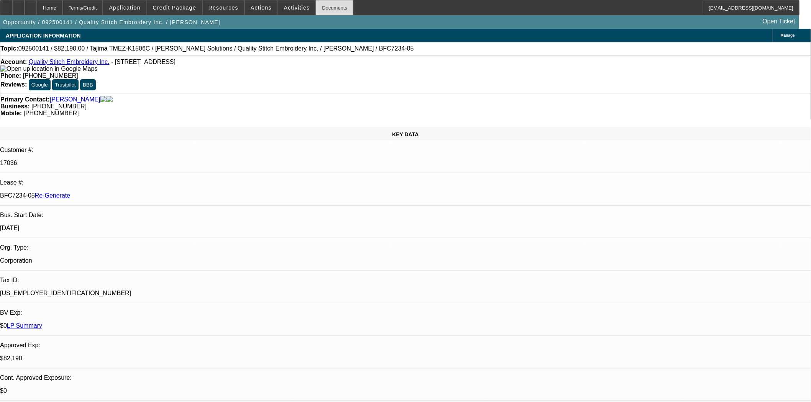
click at [317, 6] on div "Documents" at bounding box center [335, 7] width 38 height 15
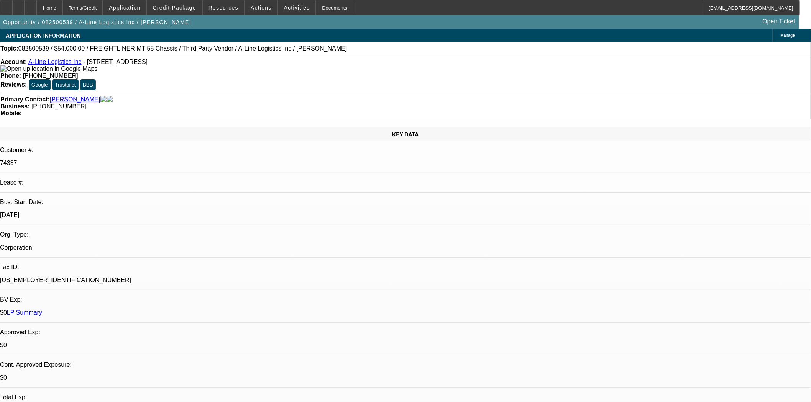
select select "0"
select select "0.1"
select select "4"
select select "0"
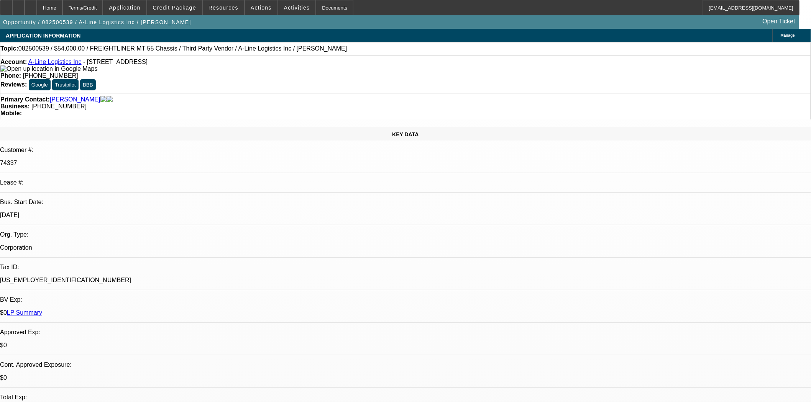
select select "0"
select select "0.1"
select select "4"
select select "0"
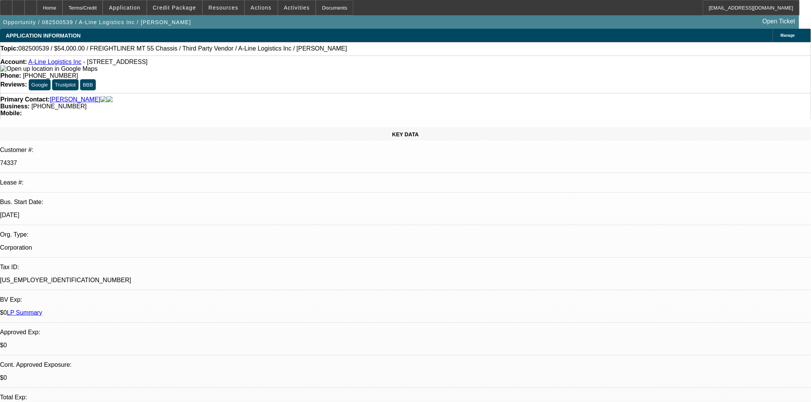
select select "0"
select select "6"
select select "0"
select select "0.1"
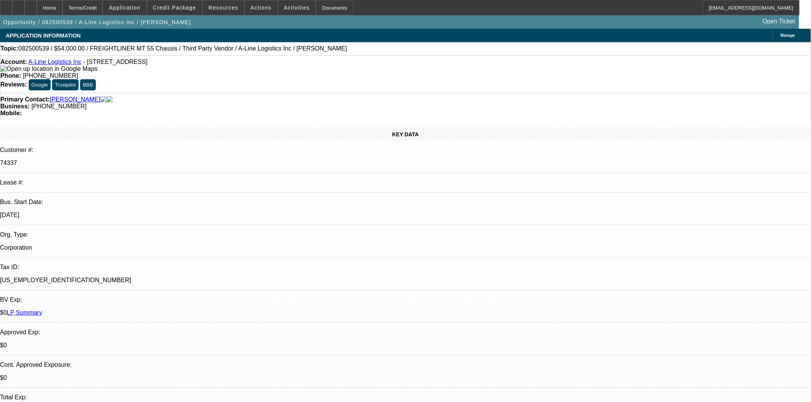
select select "4"
click at [12, 9] on div at bounding box center [6, 7] width 12 height 15
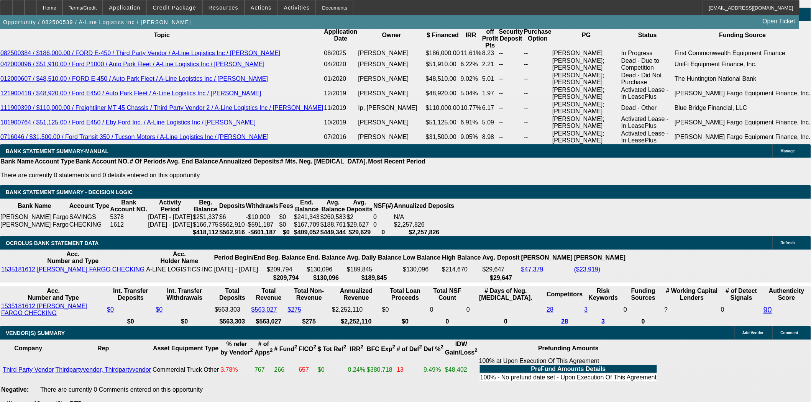
scroll to position [1405, 0]
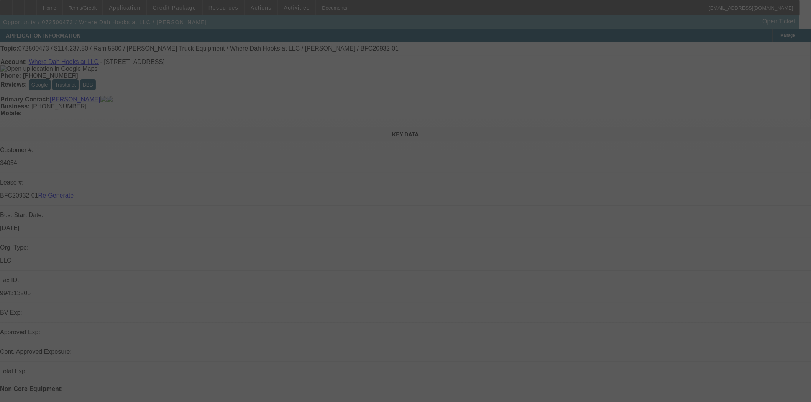
select select "4"
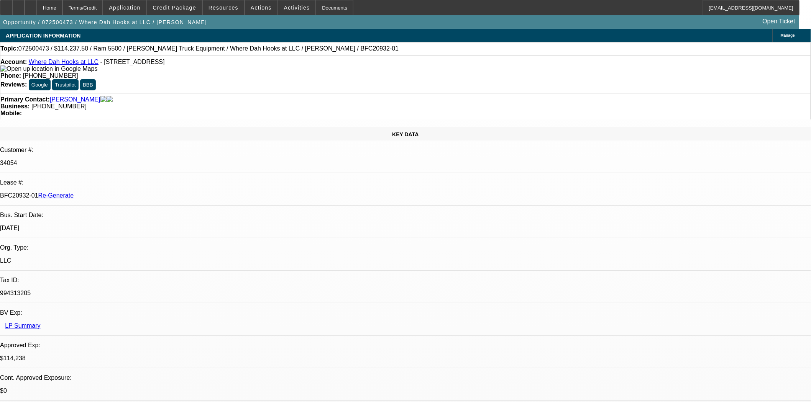
select select "0"
select select "2"
select select "0.1"
select select "4"
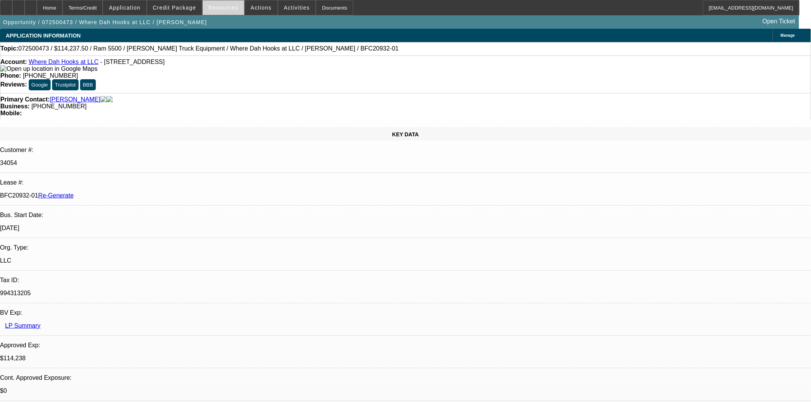
click at [233, 9] on span "Resources" at bounding box center [223, 8] width 30 height 6
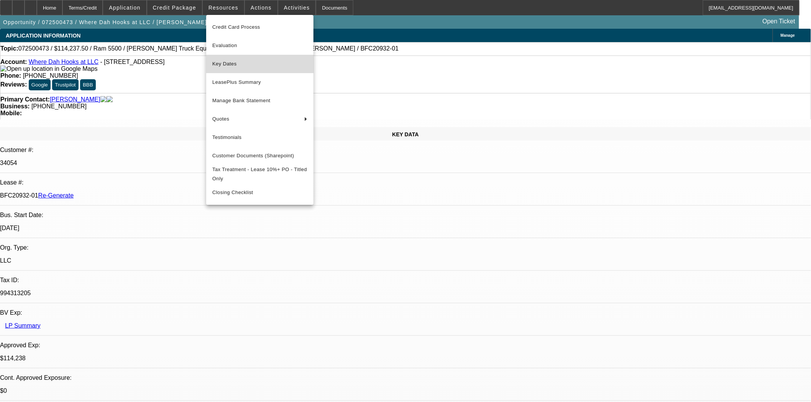
click at [235, 67] on span "Key Dates" at bounding box center [259, 63] width 95 height 9
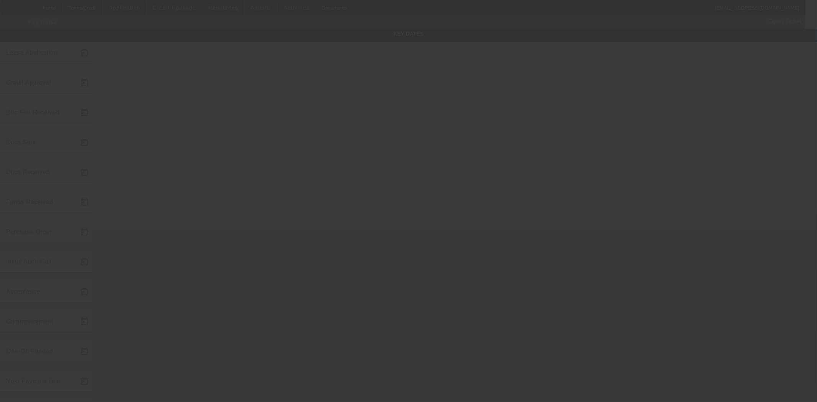
type input "[DATE]"
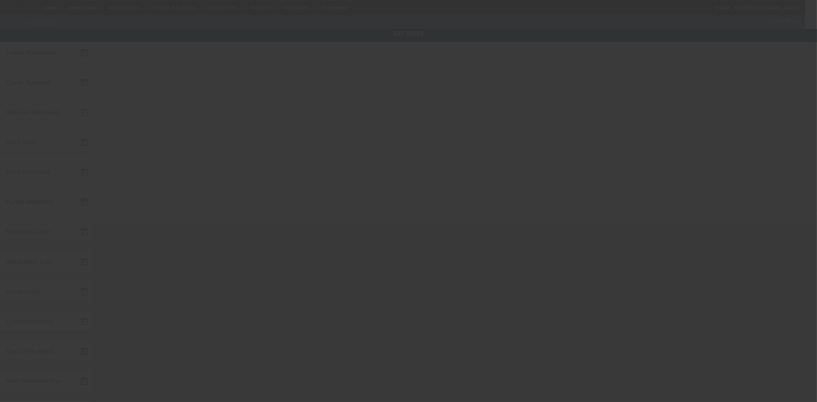
type input "[DATE]"
type input "9/1/2025"
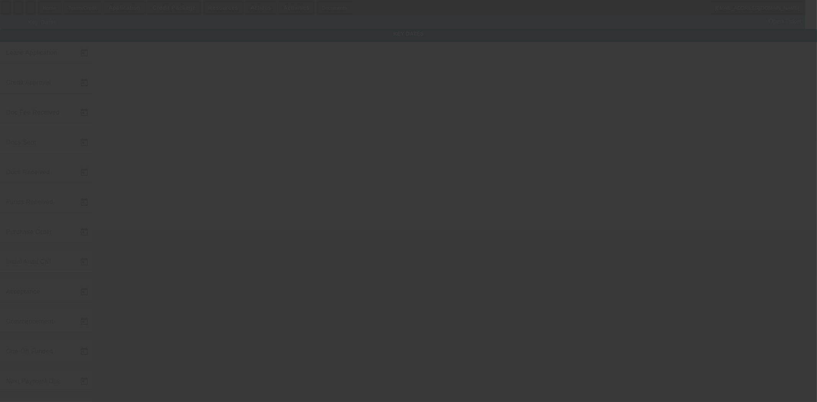
type input "10/1/2025"
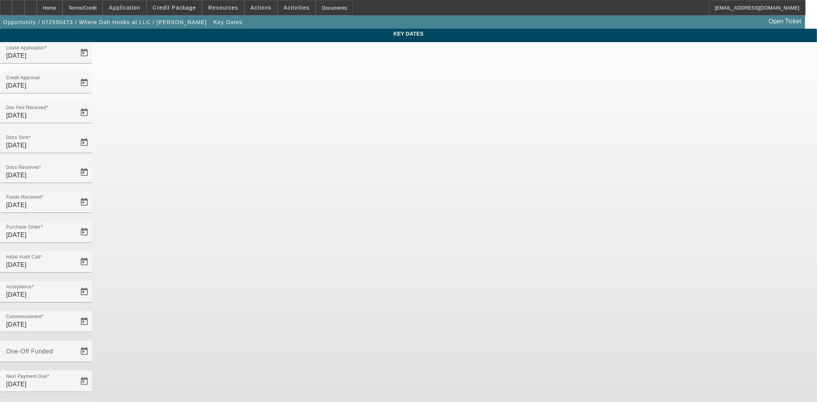
drag, startPoint x: 345, startPoint y: 241, endPoint x: 201, endPoint y: 230, distance: 144.5
click at [201, 230] on div "Key Dates Lease Application 7/21/2025 Credit Approval 8/11/2025 Doc Fee Receive…" at bounding box center [408, 253] width 817 height 448
type input "9/12/2025"
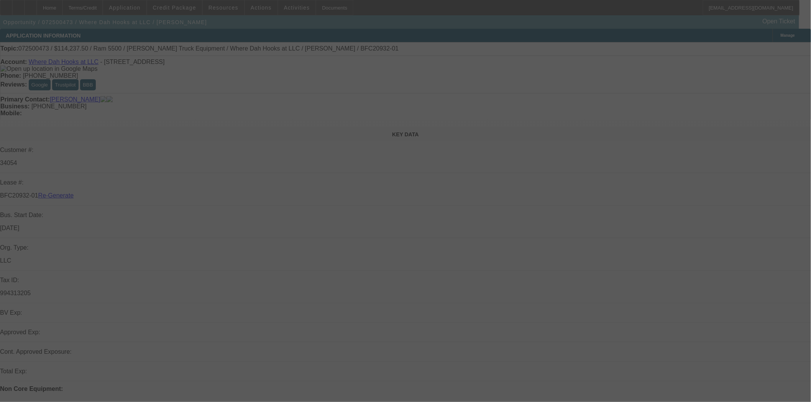
select select "4"
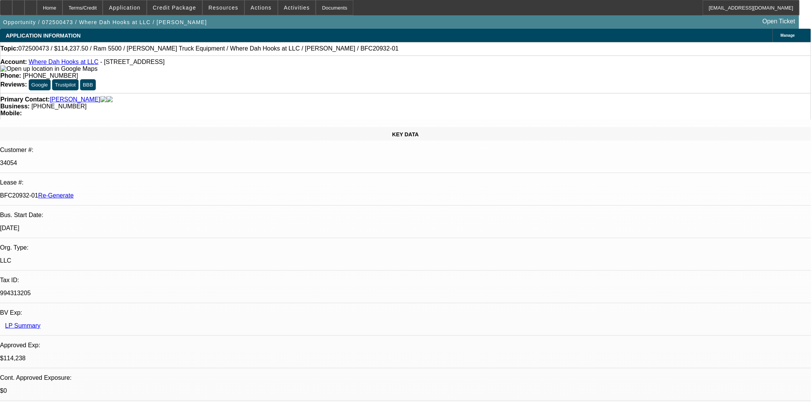
select select "0"
select select "2"
select select "0.1"
select select "4"
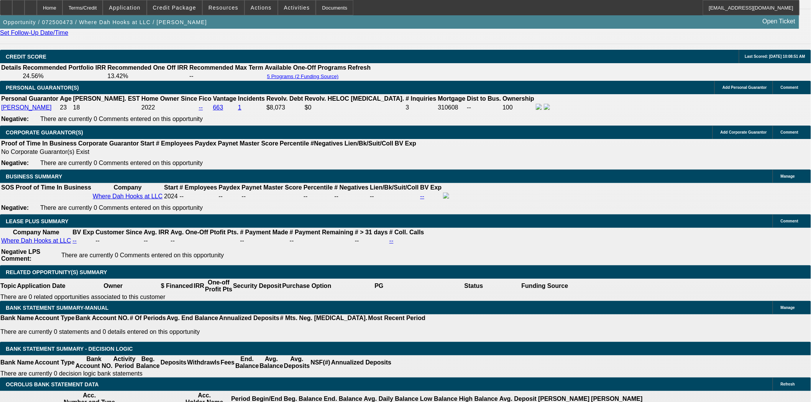
scroll to position [1107, 0]
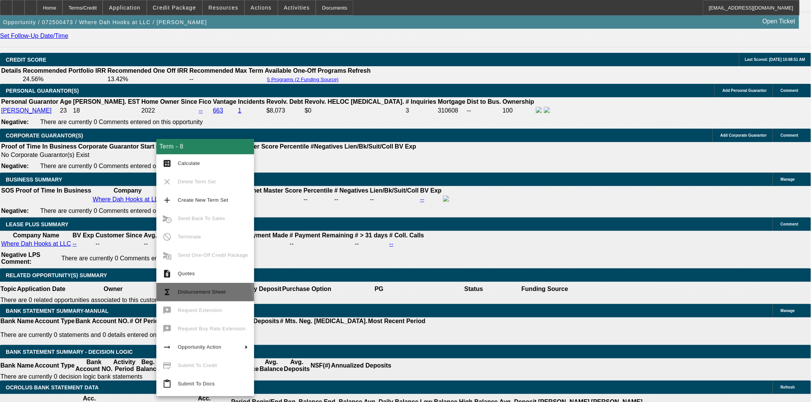
click at [195, 298] on button "functions Disbursement Sheet" at bounding box center [205, 292] width 98 height 18
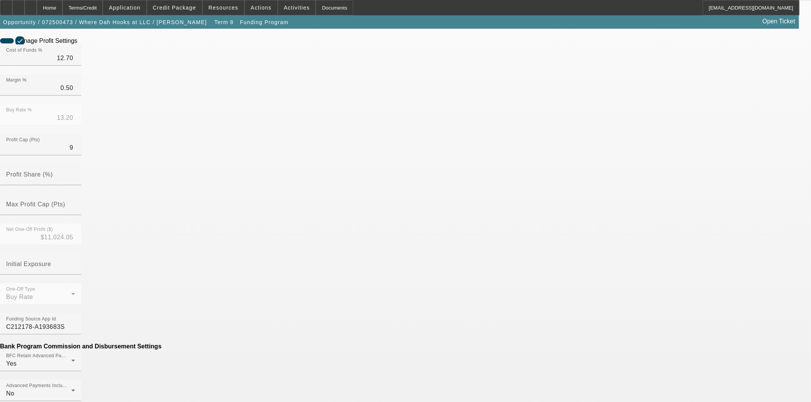
scroll to position [228, 0]
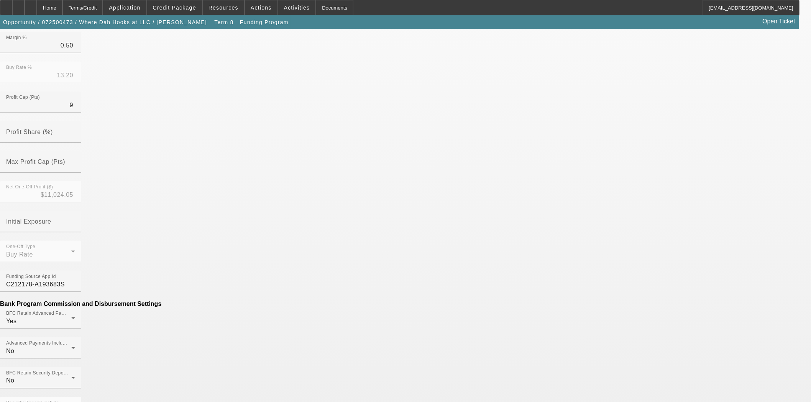
drag, startPoint x: 375, startPoint y: 285, endPoint x: 374, endPoint y: 289, distance: 4.2
type input "$200.00"
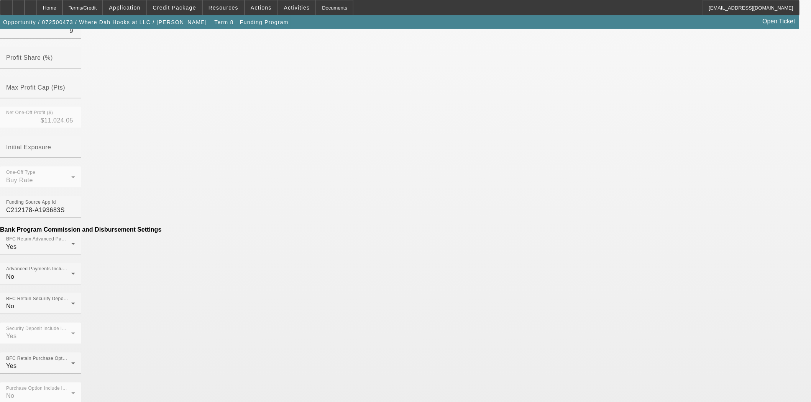
scroll to position [399, 0]
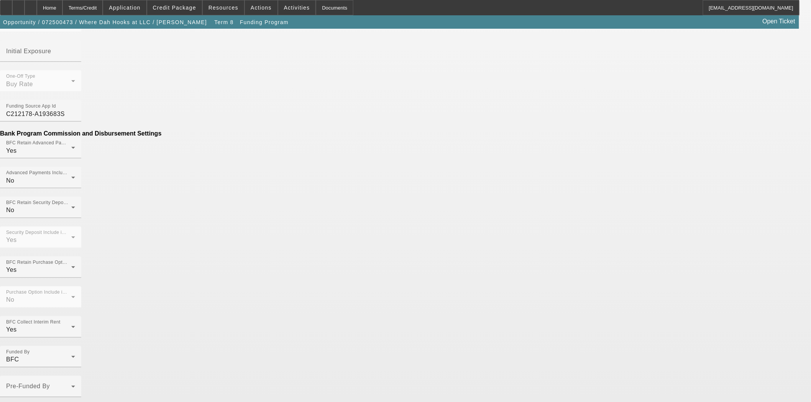
type input "Doc Fee"
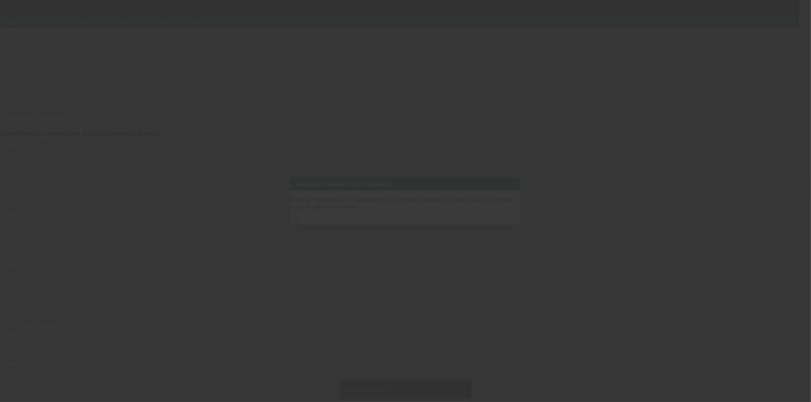
scroll to position [0, 0]
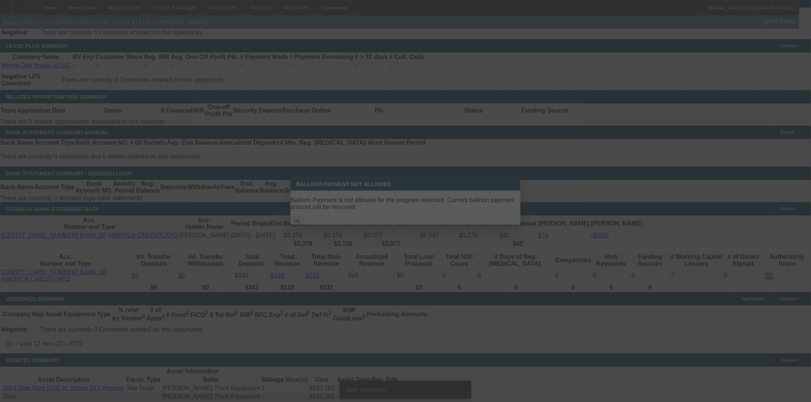
select select "4"
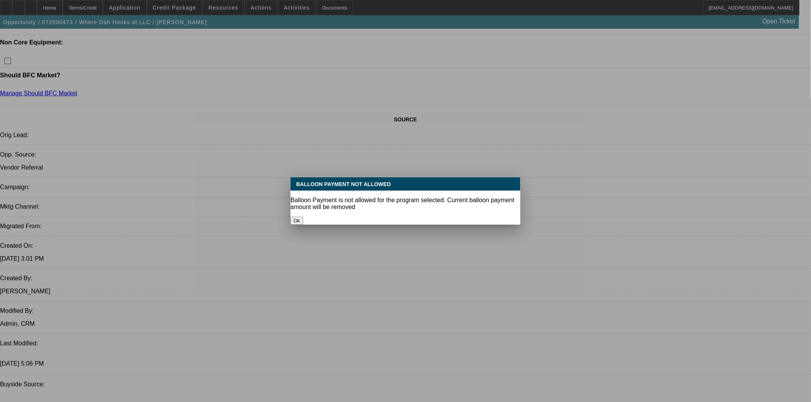
select select "0"
select select "2"
select select "0.1"
select select "4"
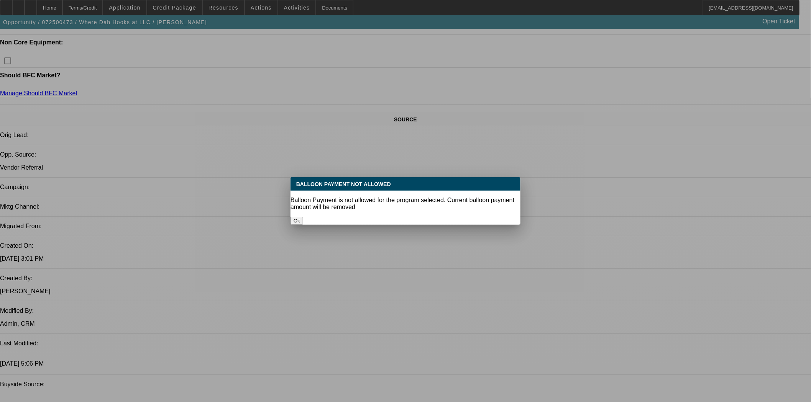
click at [303, 217] on button "Ok" at bounding box center [296, 221] width 13 height 8
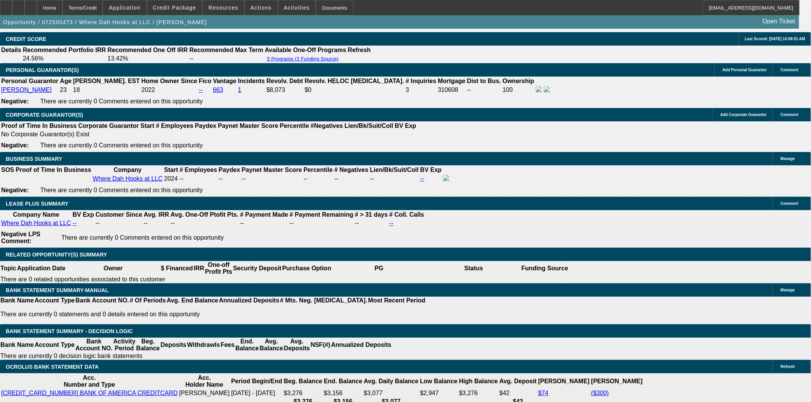
scroll to position [1208, 0]
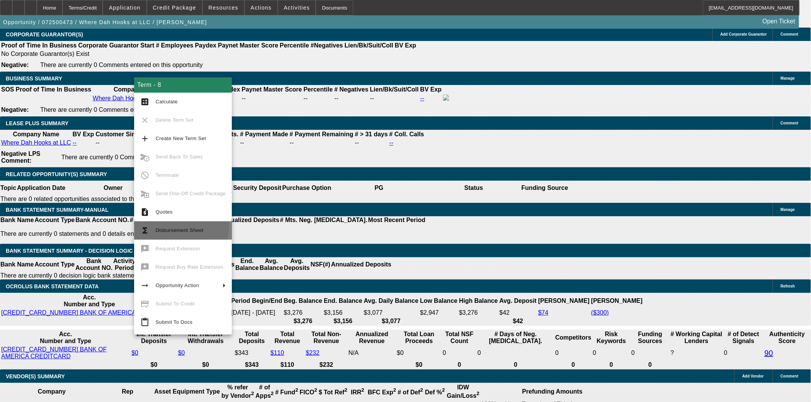
click at [177, 227] on span "Disbursement Sheet" at bounding box center [191, 230] width 70 height 9
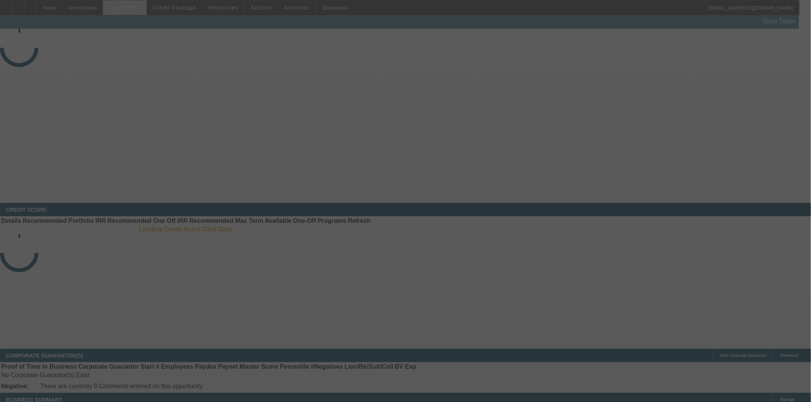
select select "3"
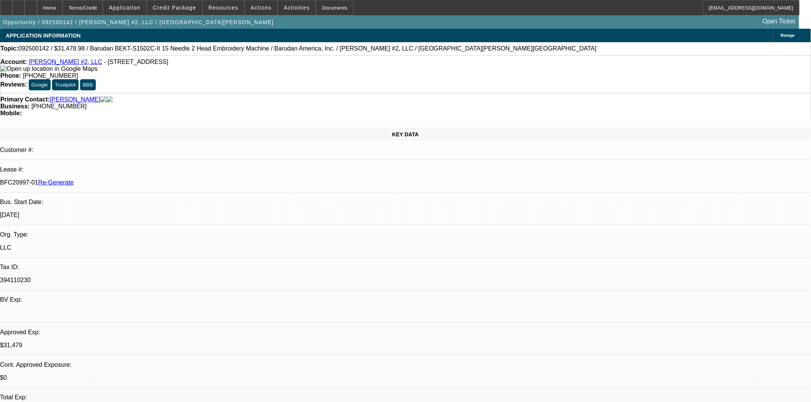
select select "0.1"
select select "1.5"
select select "2"
select select "0"
select select "2"
